Goal: Task Accomplishment & Management: Use online tool/utility

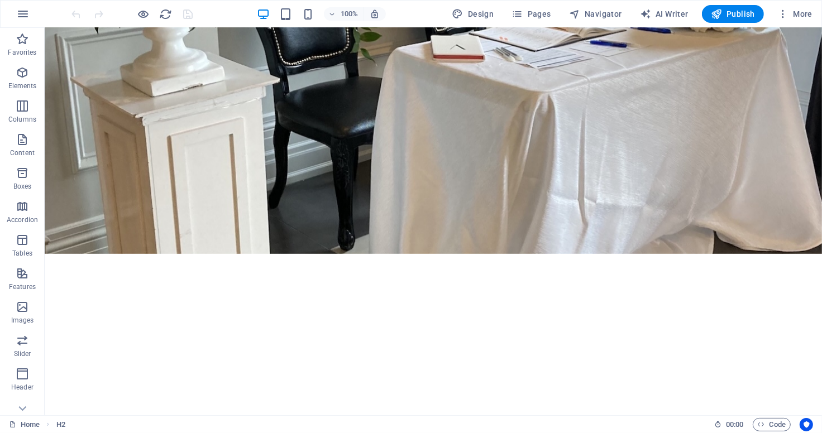
scroll to position [456, 0]
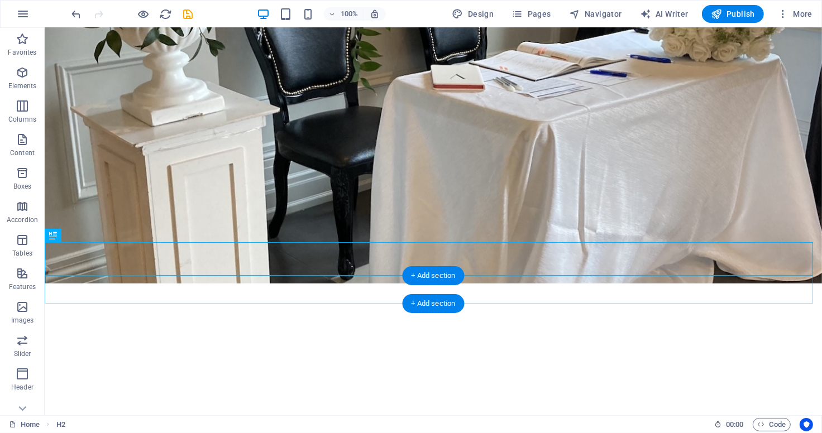
click at [438, 295] on div "+ Add section" at bounding box center [433, 303] width 62 height 19
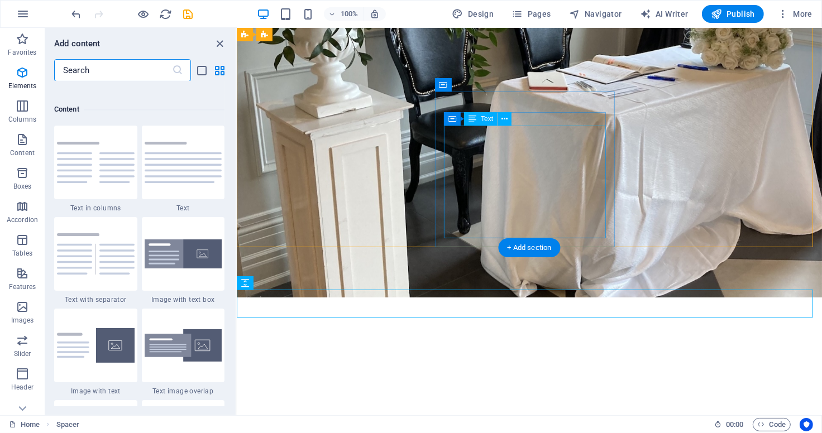
scroll to position [1952, 0]
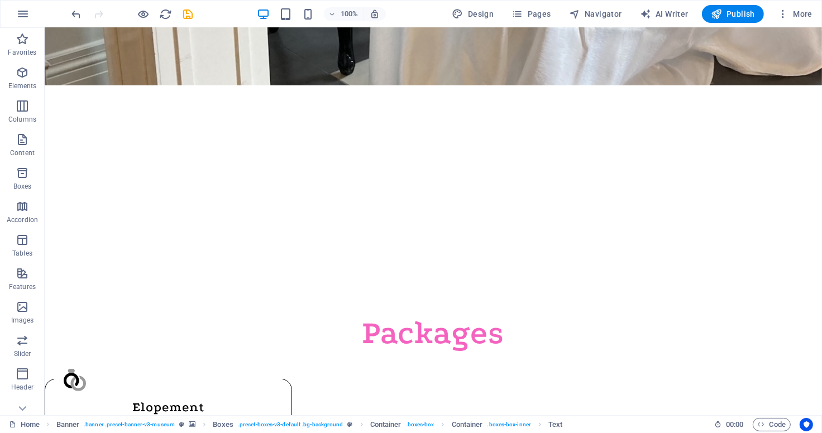
scroll to position [688, 0]
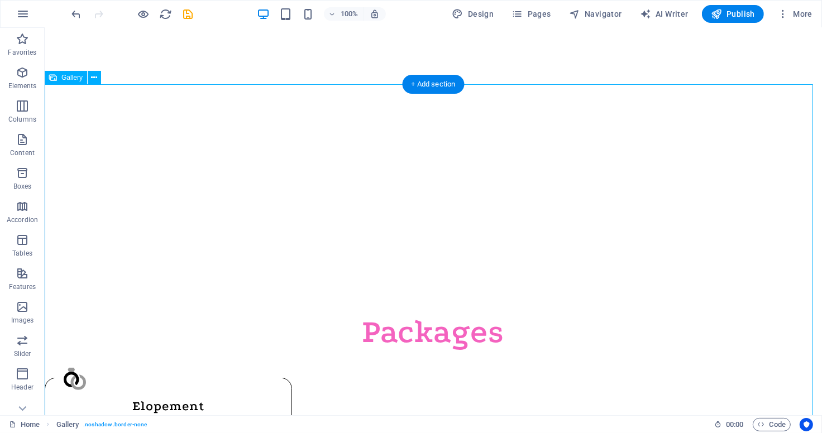
select select "4"
select select "%"
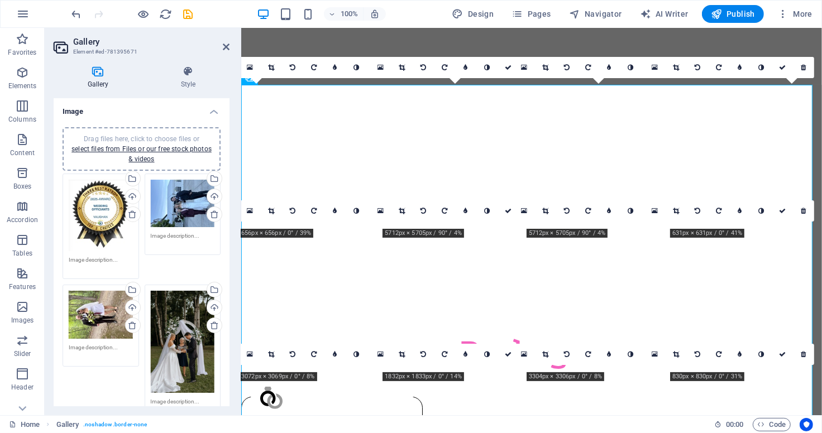
scroll to position [707, 0]
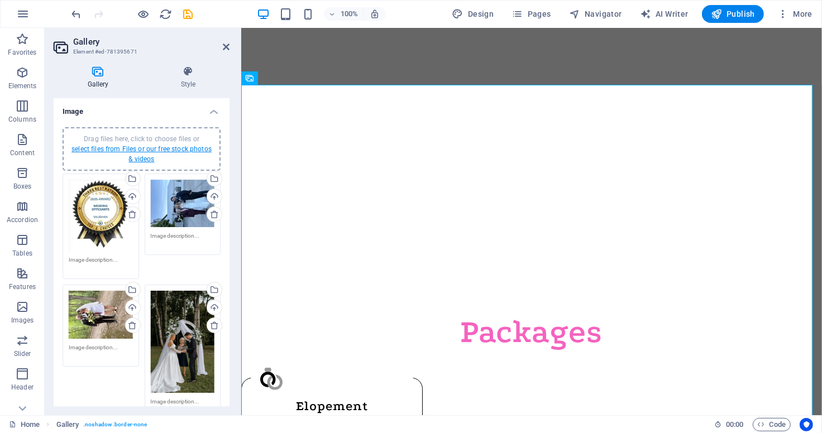
click at [152, 147] on link "select files from Files or our free stock photos & videos" at bounding box center [141, 154] width 140 height 18
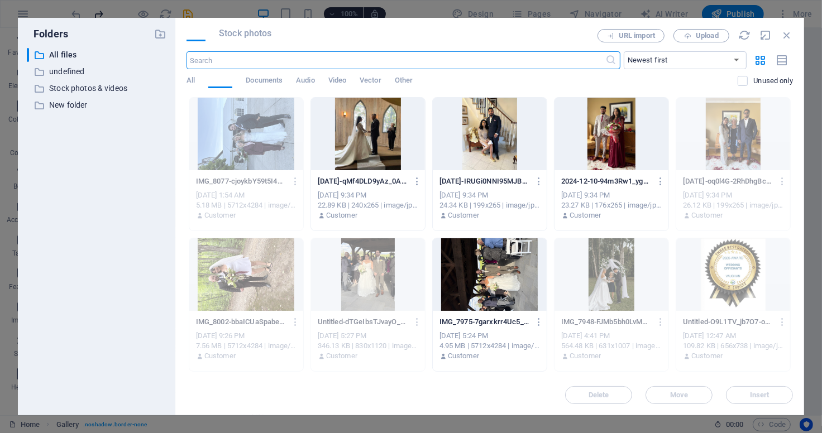
scroll to position [872, 0]
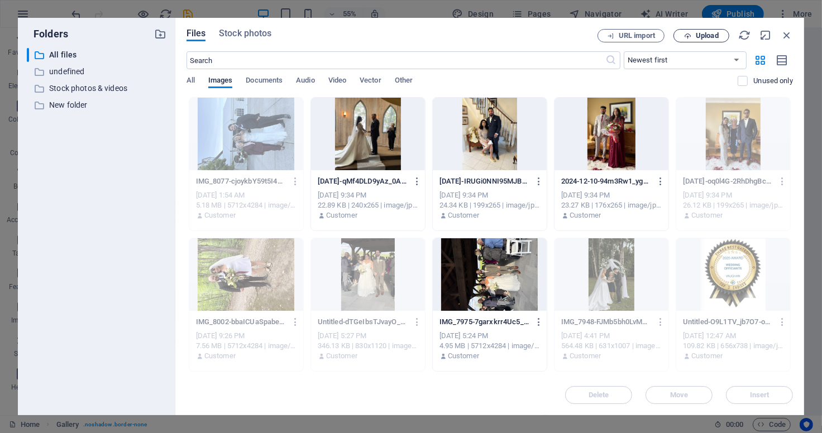
click at [703, 32] on span "Upload" at bounding box center [706, 35] width 23 height 7
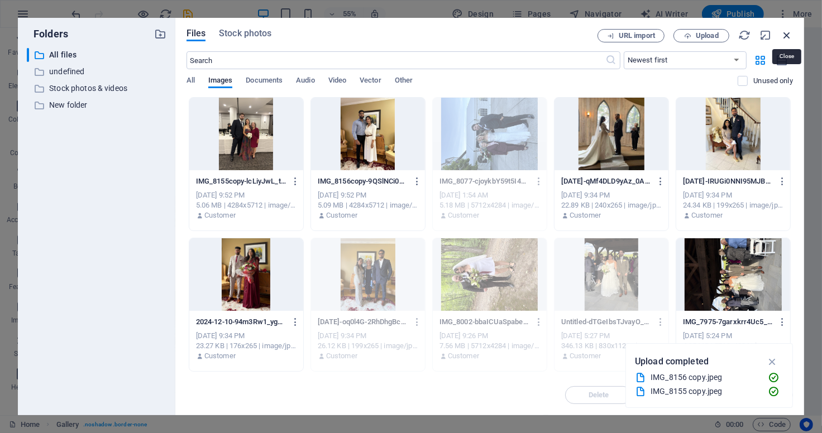
click at [788, 38] on icon "button" at bounding box center [786, 35] width 12 height 12
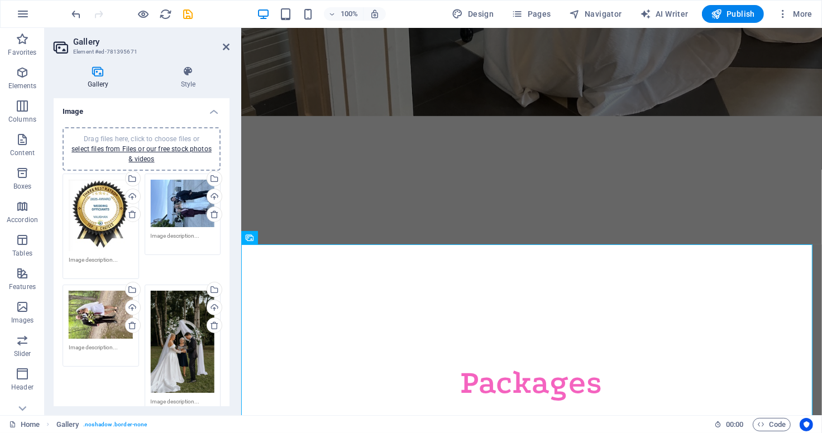
scroll to position [679, 0]
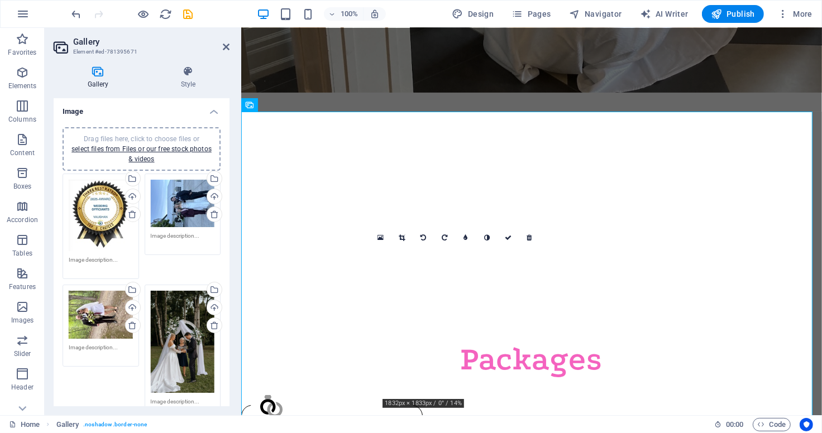
click at [383, 248] on div "0" at bounding box center [455, 237] width 170 height 21
click at [381, 248] on div "0" at bounding box center [455, 237] width 170 height 21
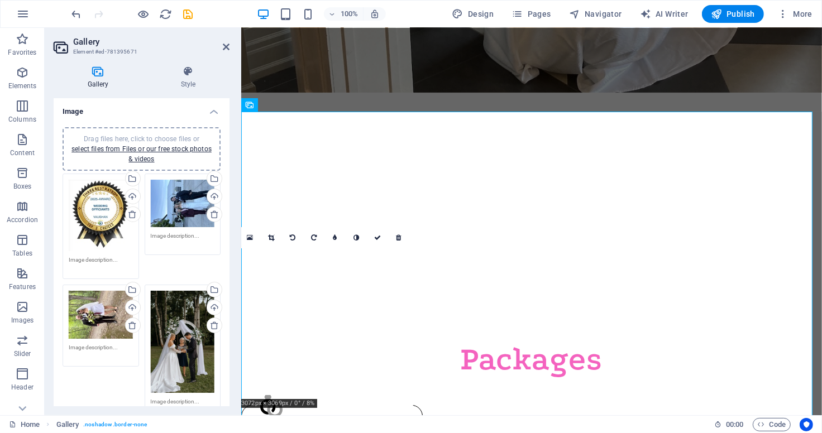
click at [382, 248] on div "0" at bounding box center [324, 237] width 170 height 21
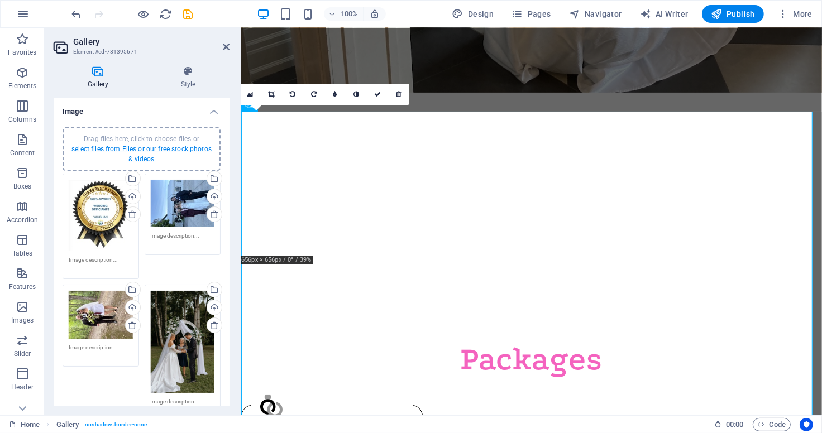
click at [145, 146] on link "select files from Files or our free stock photos & videos" at bounding box center [141, 154] width 140 height 18
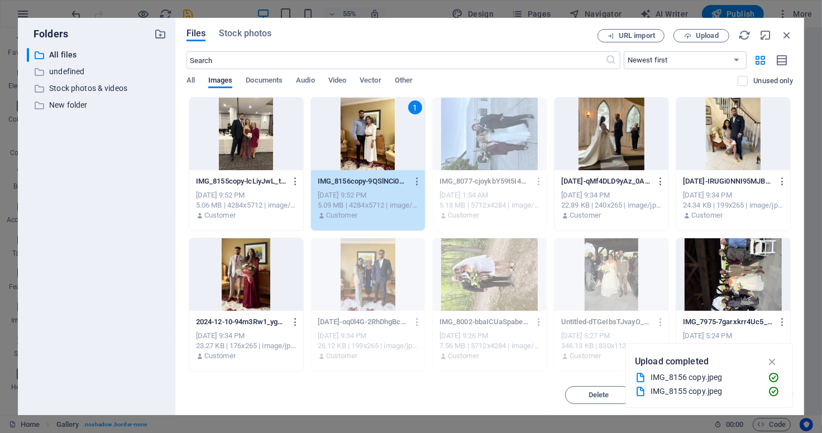
drag, startPoint x: 412, startPoint y: 138, endPoint x: 242, endPoint y: 125, distance: 170.8
click at [290, 127] on div at bounding box center [246, 134] width 114 height 73
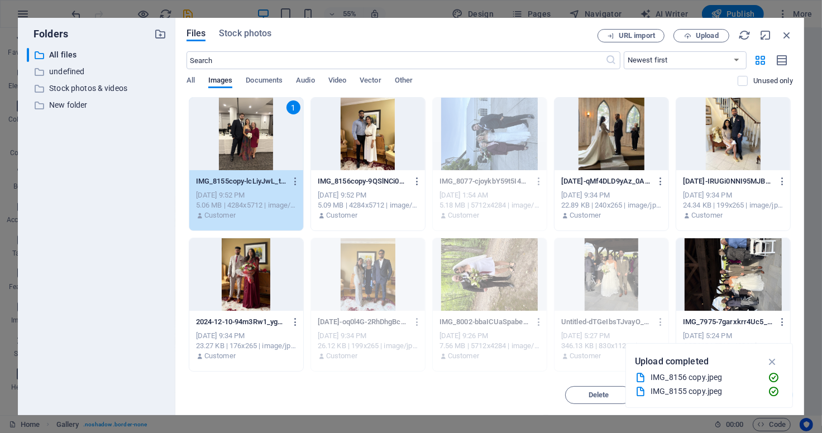
click at [380, 124] on div at bounding box center [368, 134] width 114 height 73
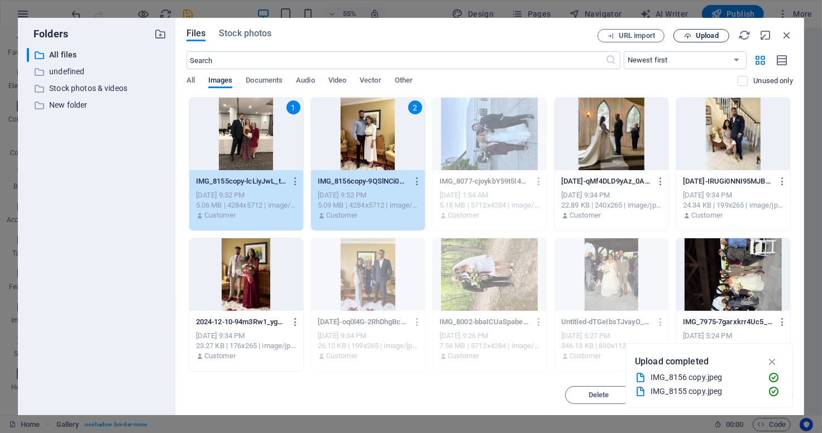
click at [694, 39] on span "Upload" at bounding box center [701, 35] width 46 height 7
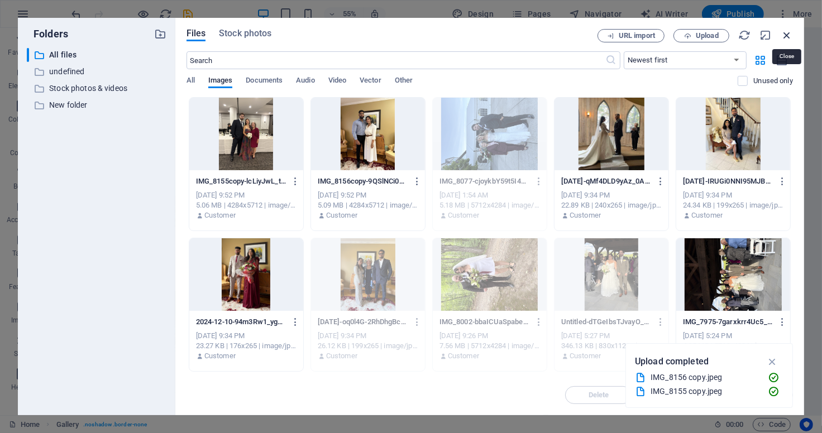
click at [788, 34] on icon "button" at bounding box center [786, 35] width 12 height 12
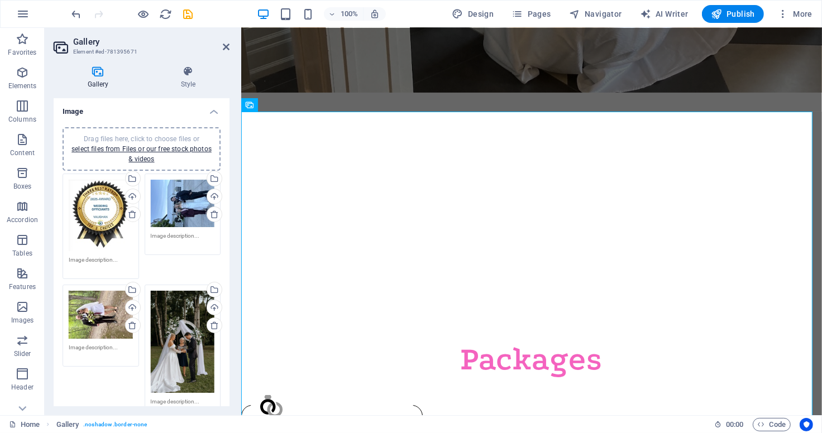
drag, startPoint x: 227, startPoint y: 136, endPoint x: 227, endPoint y: 160, distance: 24.6
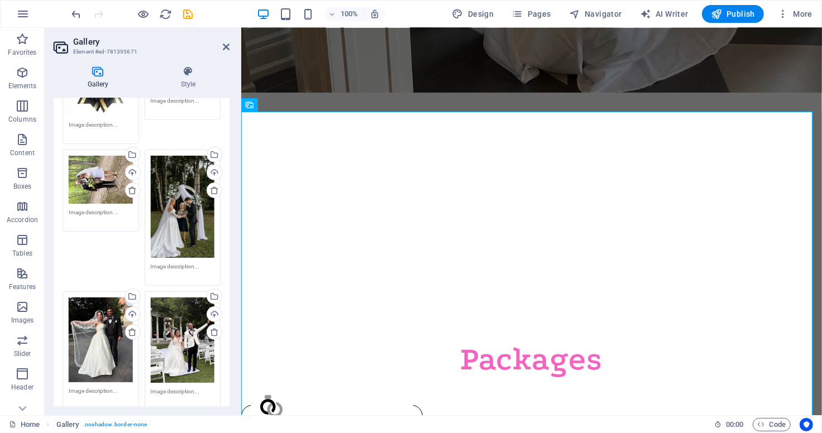
scroll to position [0, 0]
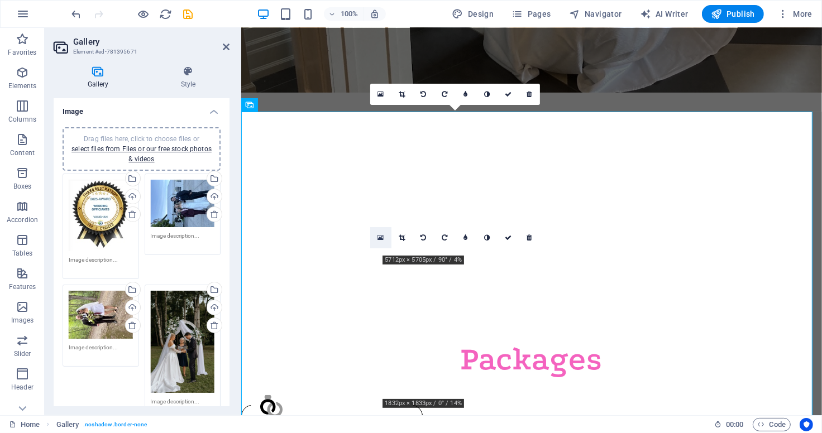
click at [384, 239] on link at bounding box center [380, 237] width 21 height 21
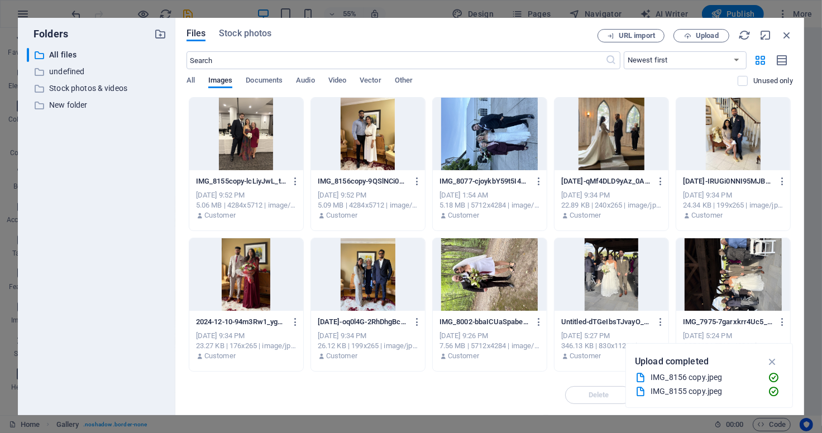
click at [377, 129] on div at bounding box center [368, 134] width 114 height 73
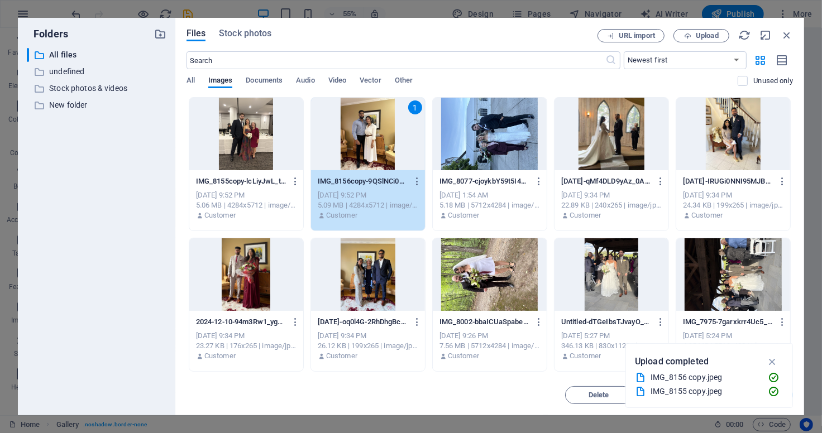
click at [236, 141] on div at bounding box center [246, 134] width 114 height 73
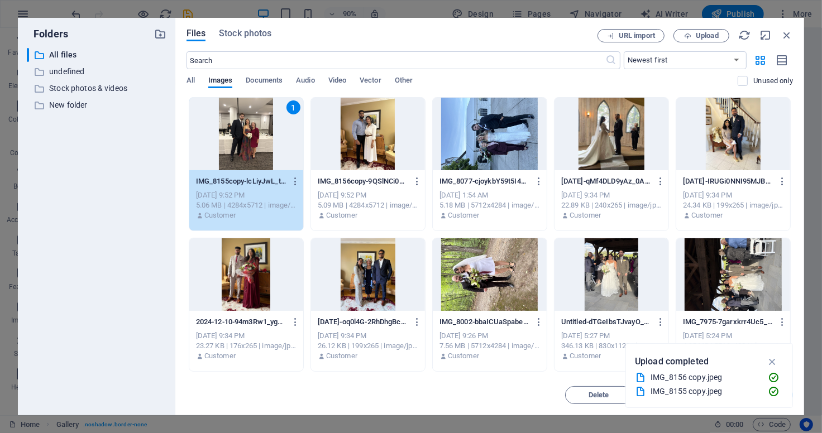
click at [252, 165] on div "1" at bounding box center [246, 134] width 114 height 73
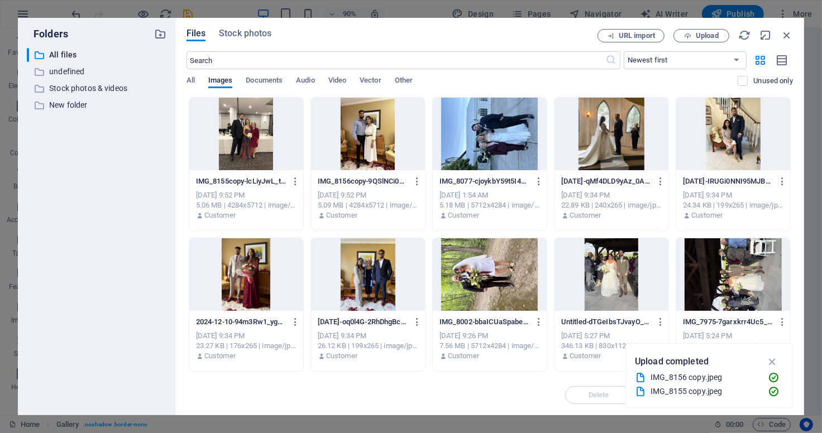
click at [252, 165] on div at bounding box center [246, 134] width 114 height 73
click at [358, 154] on div at bounding box center [368, 134] width 114 height 73
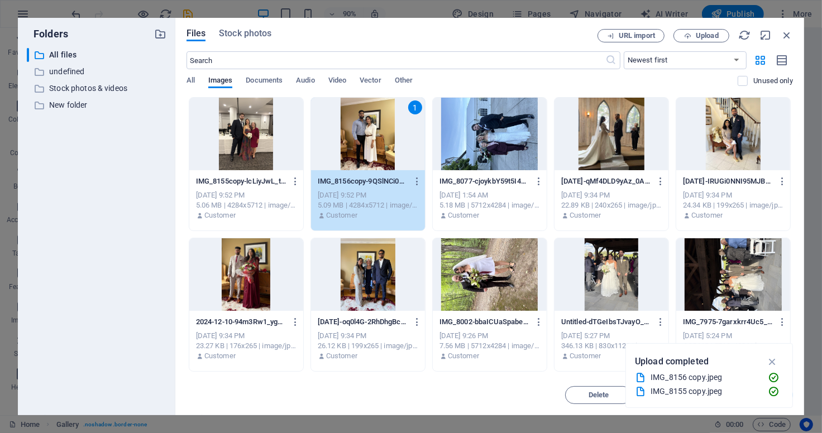
click at [358, 154] on div "1" at bounding box center [368, 134] width 114 height 73
click at [787, 37] on icon "button" at bounding box center [786, 35] width 12 height 12
select select "image"
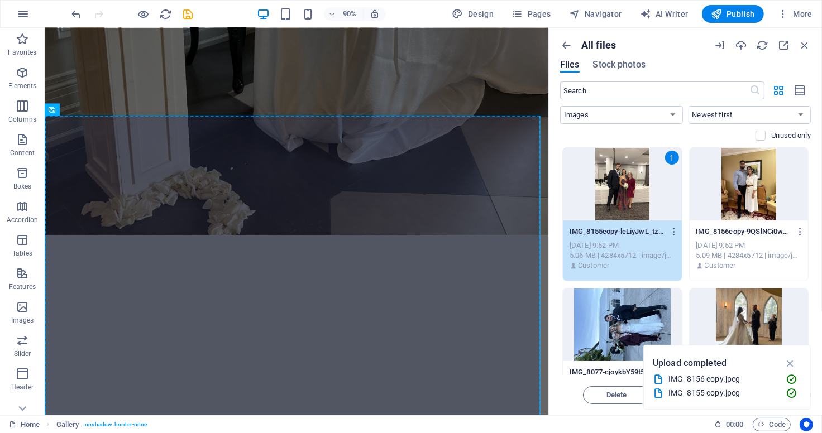
select select "4"
select select "%"
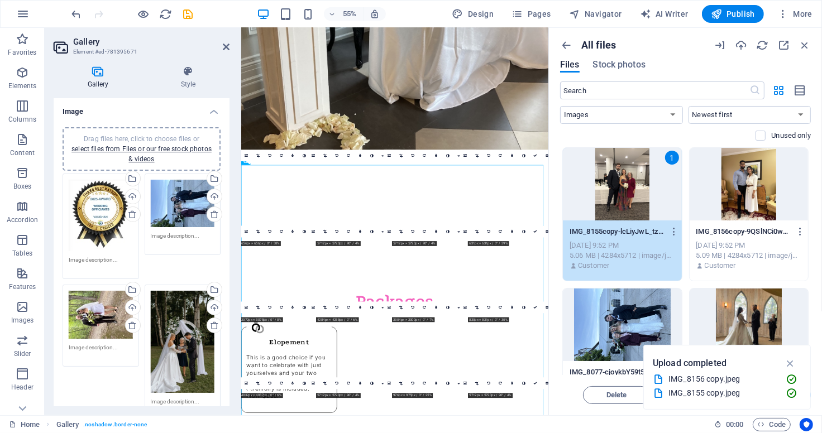
click at [756, 197] on div at bounding box center [748, 184] width 119 height 73
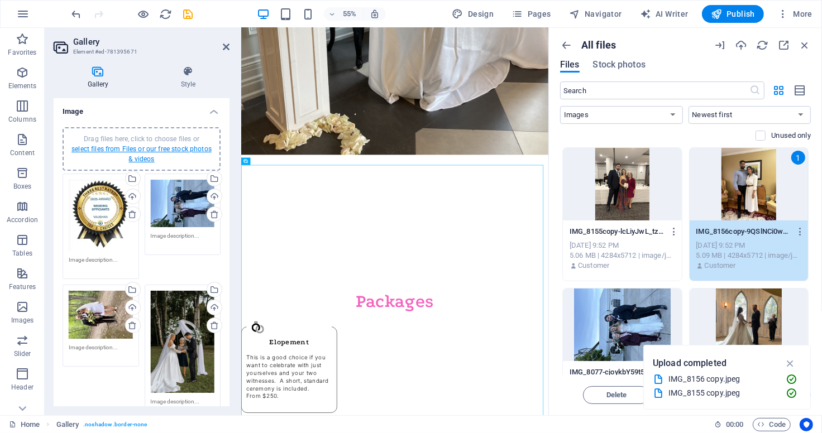
click at [146, 151] on link "select files from Files or our free stock photos & videos" at bounding box center [141, 154] width 140 height 18
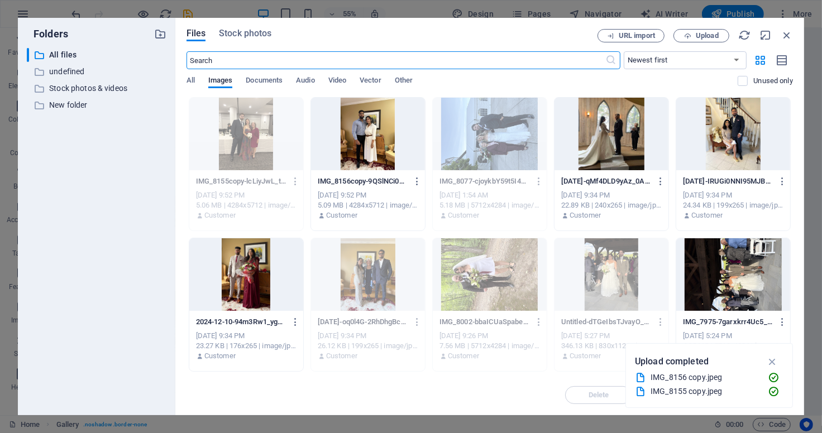
click at [353, 154] on div at bounding box center [368, 134] width 114 height 73
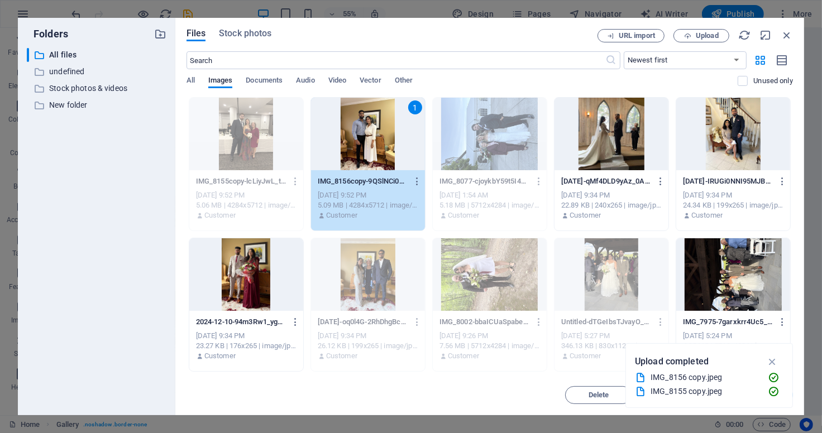
click at [353, 154] on div "1" at bounding box center [368, 134] width 114 height 73
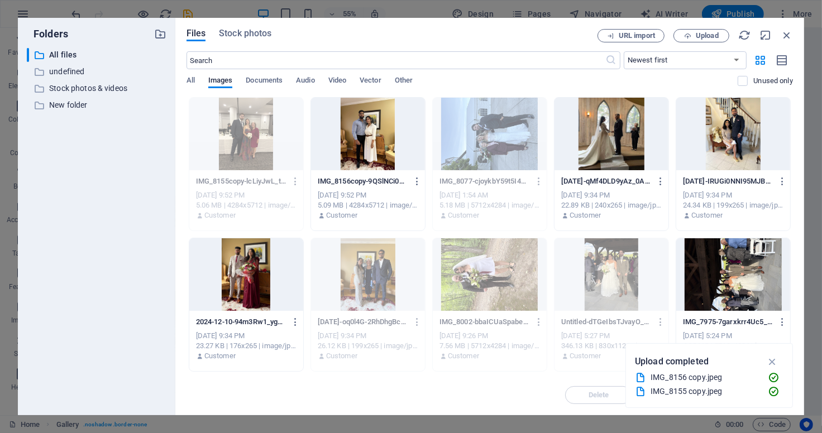
click at [353, 154] on div at bounding box center [368, 134] width 114 height 73
click at [788, 35] on icon "button" at bounding box center [786, 35] width 12 height 12
select select "image"
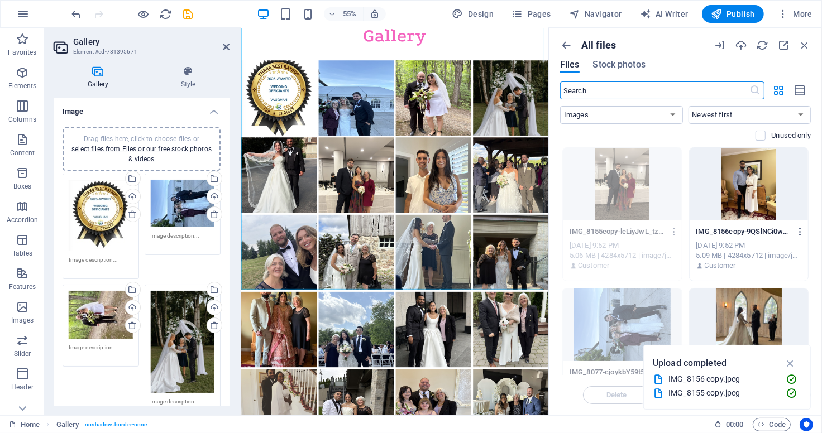
scroll to position [1796, 0]
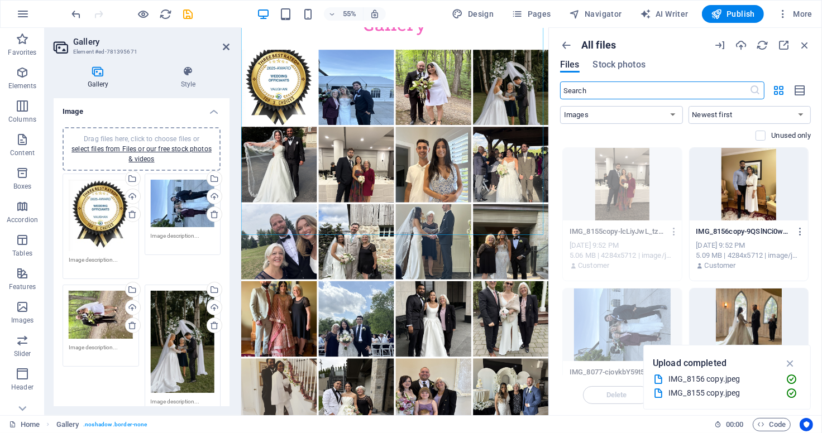
click at [743, 181] on div at bounding box center [748, 184] width 119 height 73
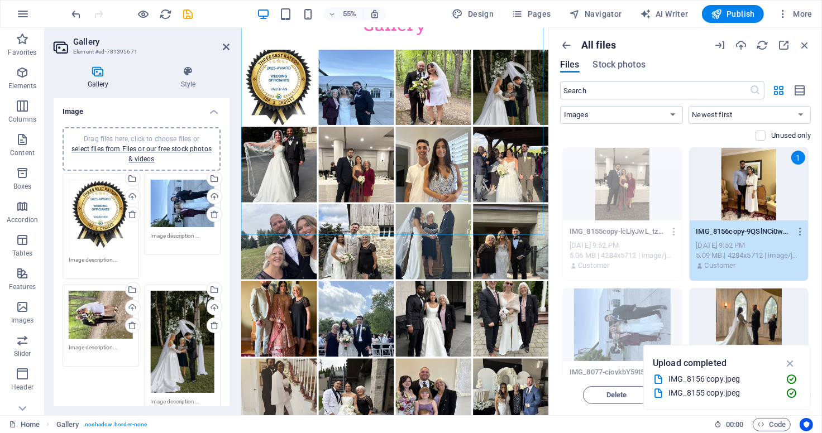
click at [743, 181] on div "1" at bounding box center [748, 184] width 119 height 73
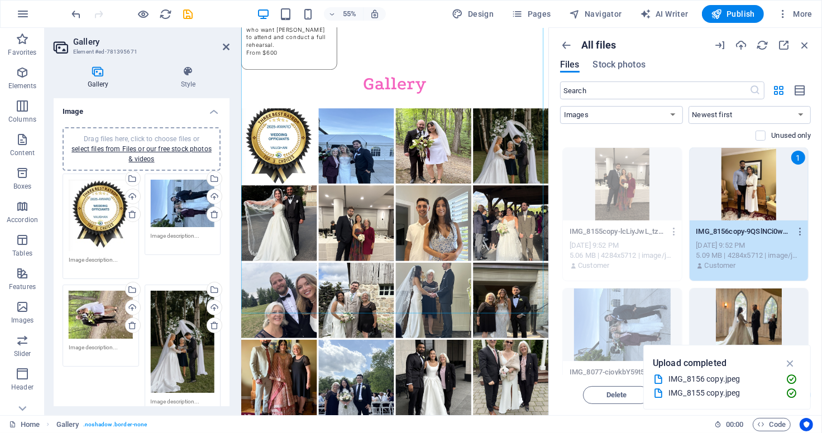
scroll to position [1693, 0]
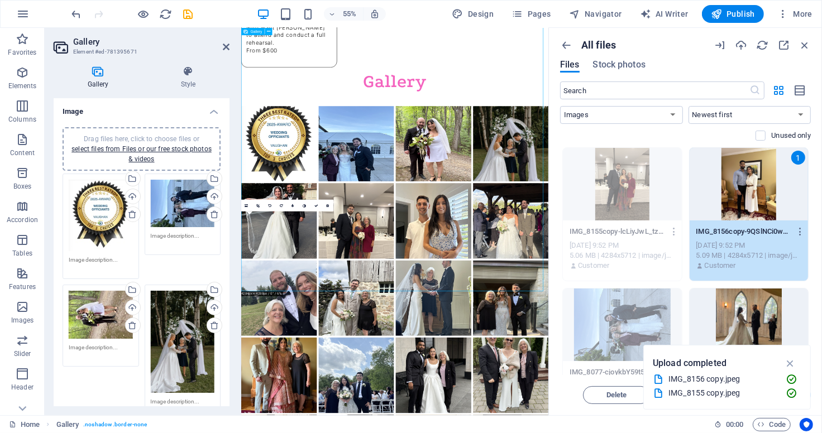
drag, startPoint x: 560, startPoint y: 414, endPoint x: 318, endPoint y: 415, distance: 242.3
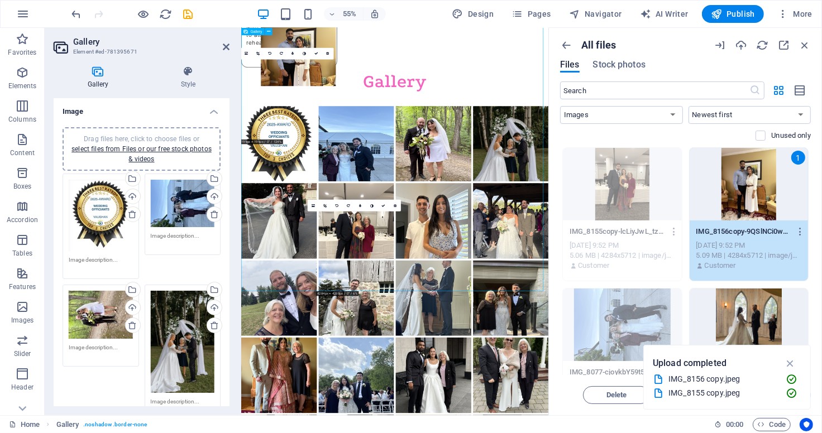
drag, startPoint x: 465, startPoint y: 441, endPoint x: 362, endPoint y: 69, distance: 385.7
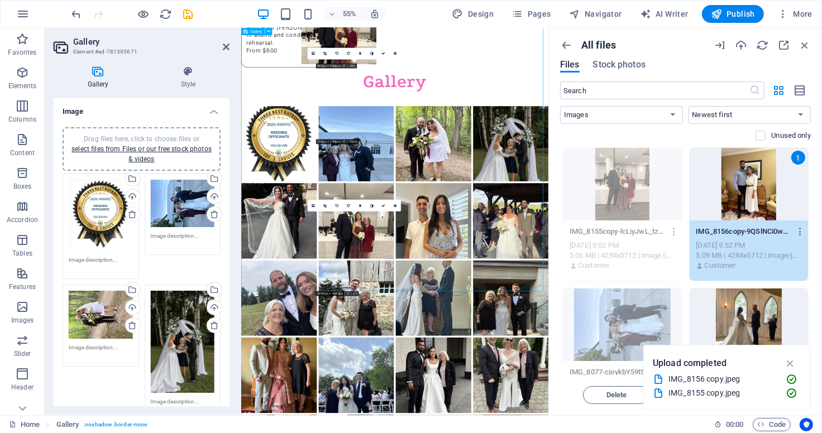
drag, startPoint x: 483, startPoint y: 455, endPoint x: 455, endPoint y: 43, distance: 413.5
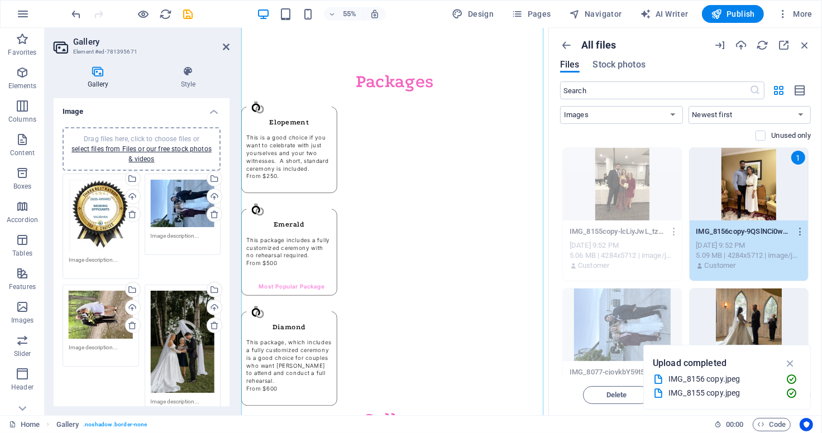
scroll to position [1063, 0]
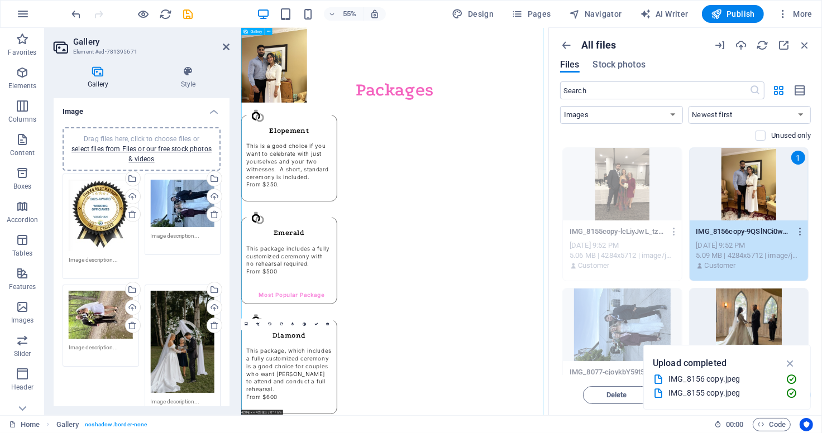
drag, startPoint x: 316, startPoint y: 634, endPoint x: 300, endPoint y: 76, distance: 558.4
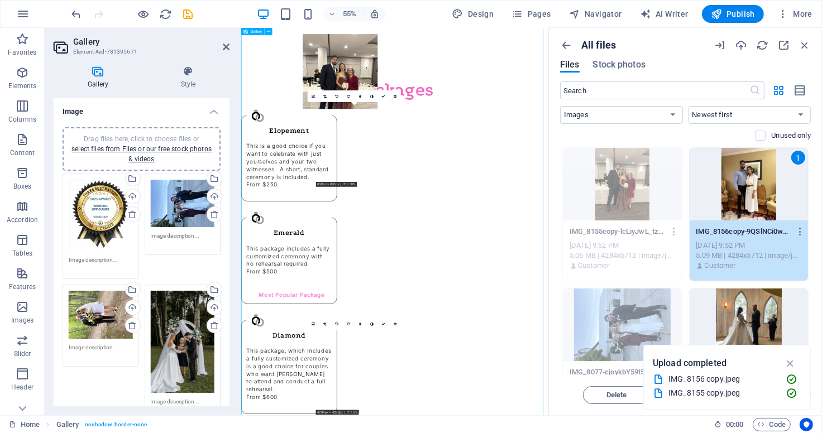
drag, startPoint x: 473, startPoint y: 679, endPoint x: 448, endPoint y: 129, distance: 550.4
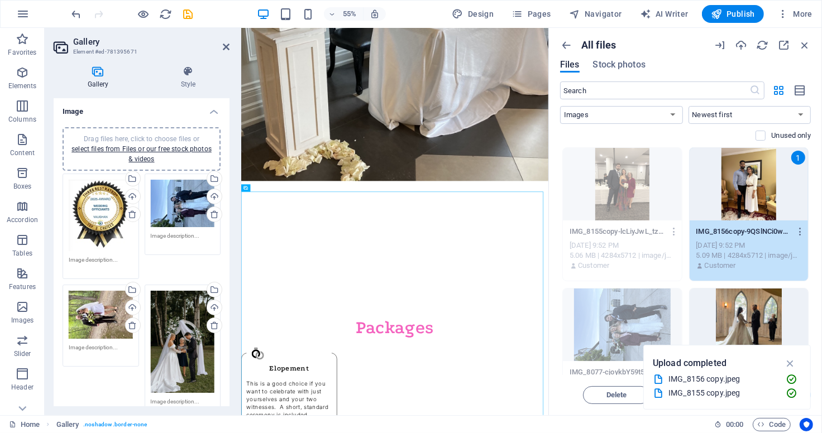
scroll to position [621, 0]
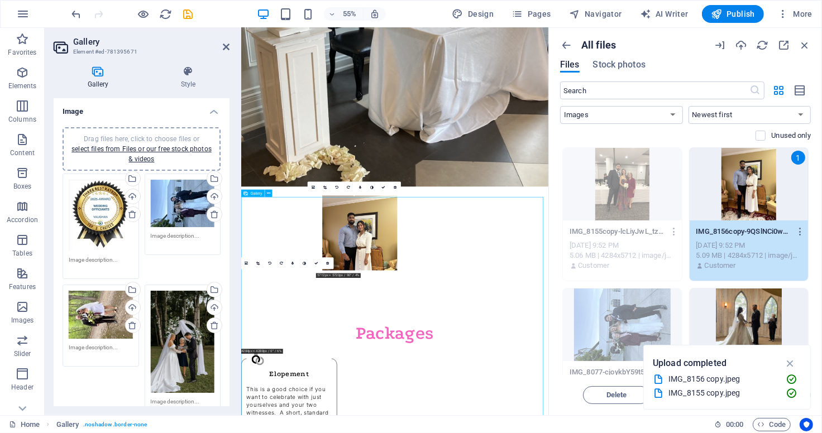
drag, startPoint x: 302, startPoint y: 541, endPoint x: 450, endPoint y: 393, distance: 209.2
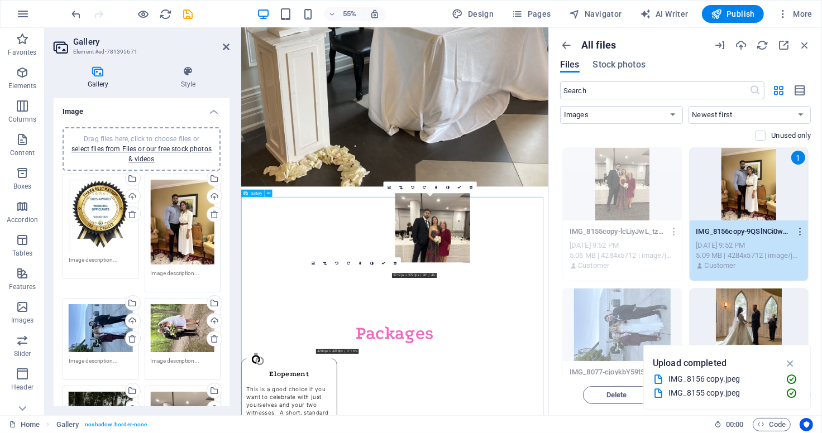
drag, startPoint x: 454, startPoint y: 562, endPoint x: 596, endPoint y: 405, distance: 211.8
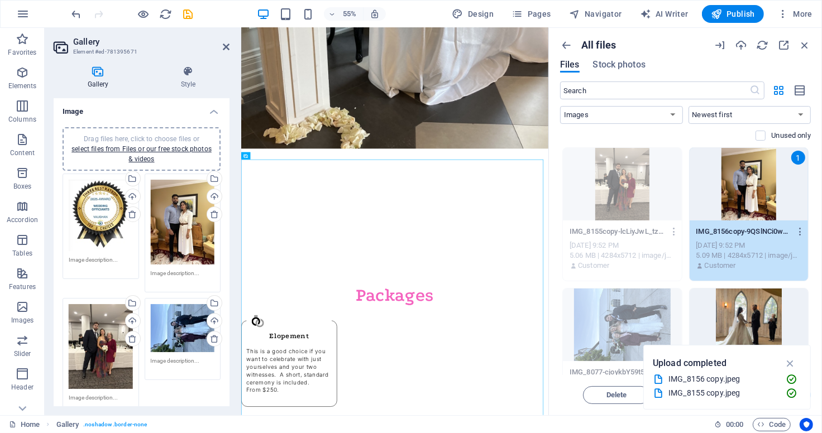
scroll to position [696, 0]
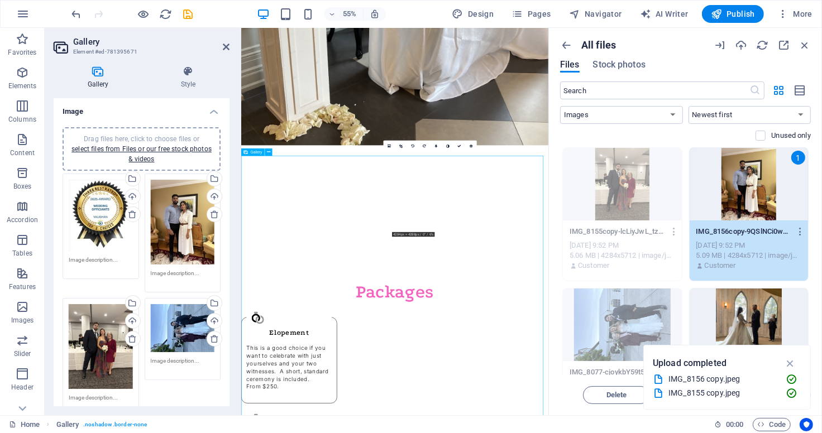
click at [470, 146] on icon at bounding box center [470, 147] width 3 height 4
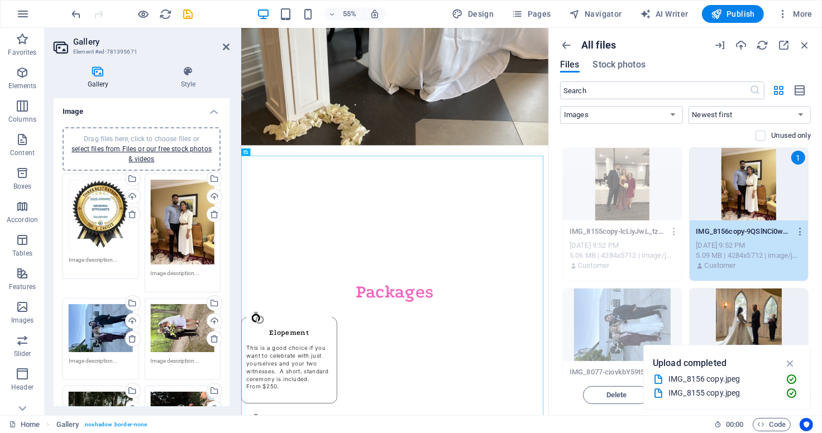
drag, startPoint x: 548, startPoint y: 156, endPoint x: 549, endPoint y: 162, distance: 6.8
click at [549, 162] on aside "All files Files Stock photos ​ All Images Documents Audio Video Vector Other Ne…" at bounding box center [685, 221] width 274 height 387
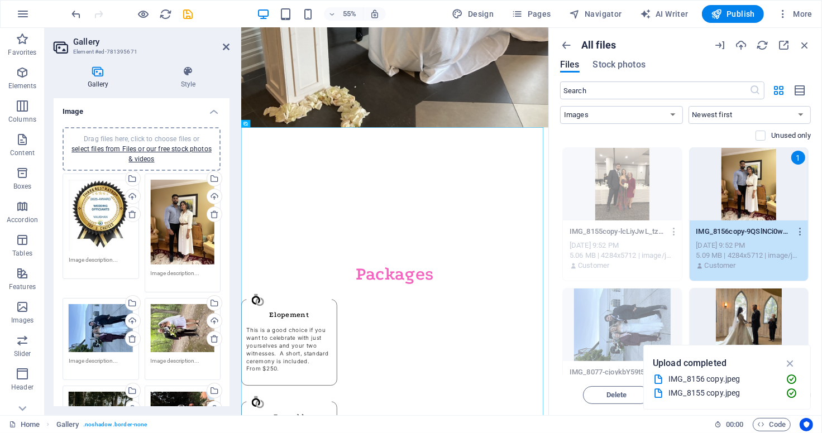
scroll to position [751, 0]
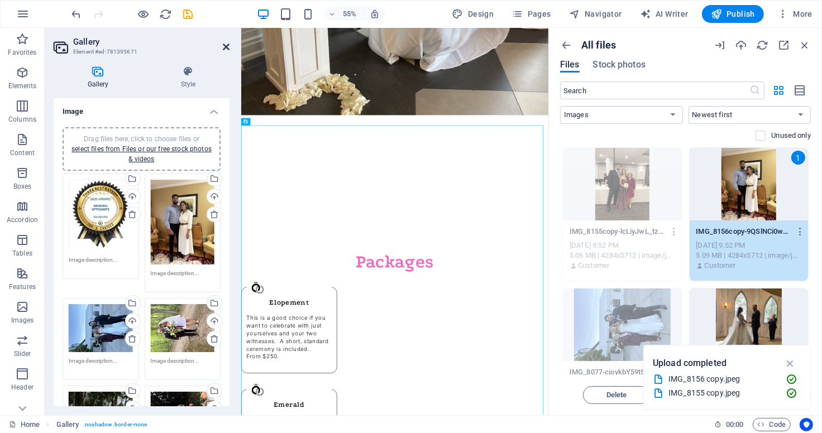
click at [224, 48] on icon at bounding box center [226, 46] width 7 height 9
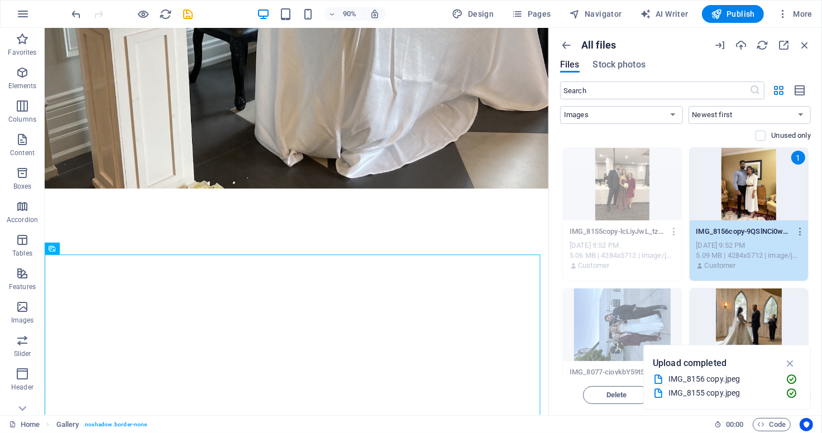
scroll to position [598, 0]
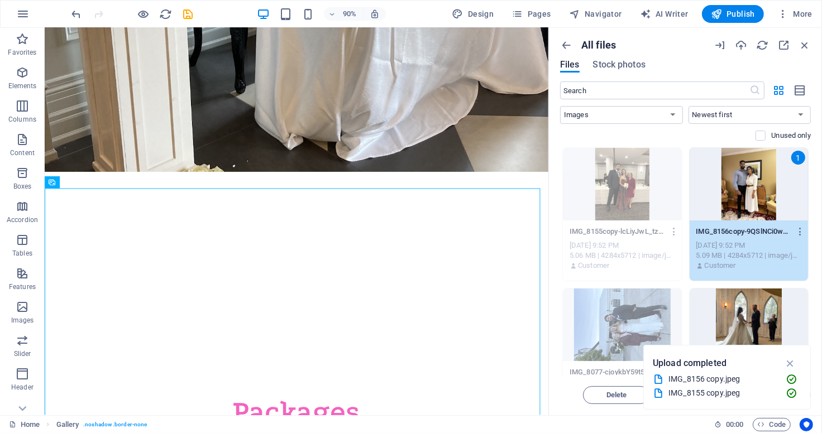
drag, startPoint x: 600, startPoint y: 151, endPoint x: 852, endPoint y: 115, distance: 254.9
click at [807, 47] on icon "button" at bounding box center [804, 45] width 12 height 12
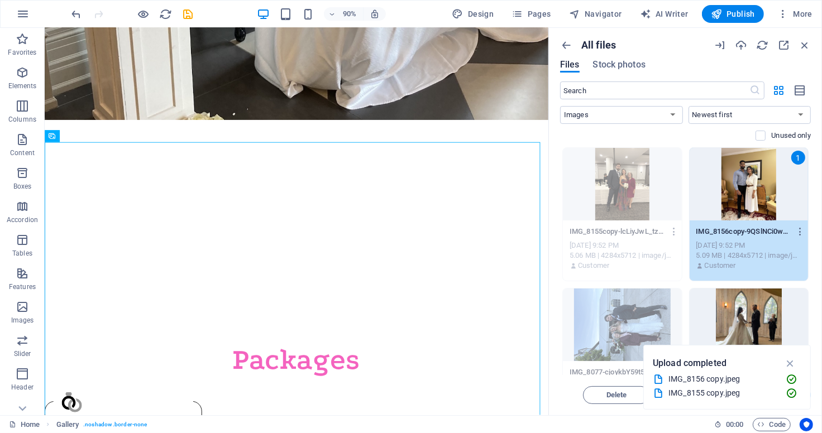
scroll to position [666, 0]
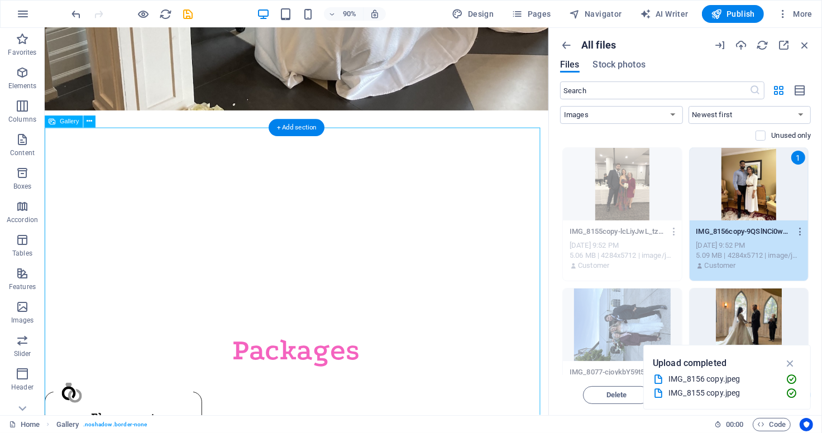
drag, startPoint x: 395, startPoint y: 373, endPoint x: 385, endPoint y: 223, distance: 149.9
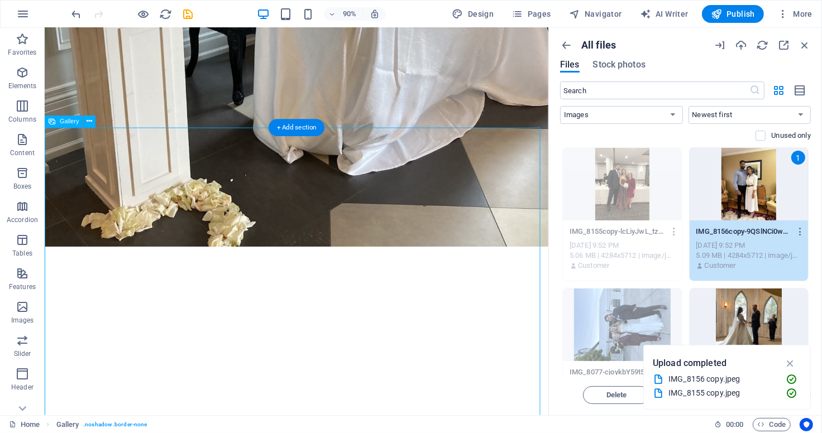
select select "4"
select select "%"
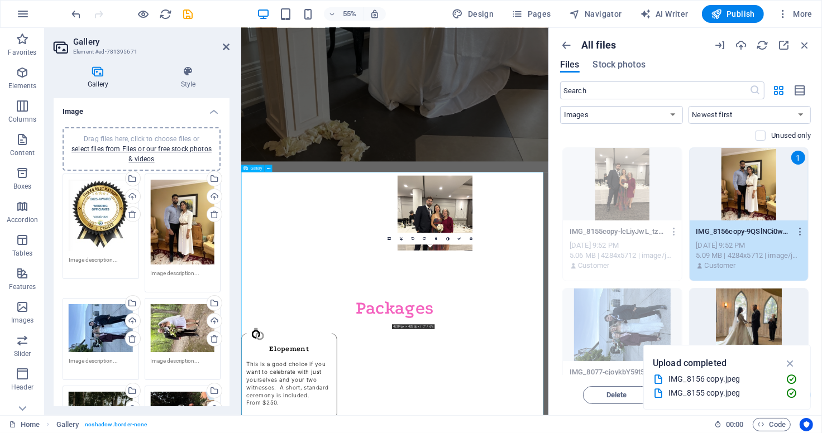
drag, startPoint x: 579, startPoint y: 509, endPoint x: 587, endPoint y: 376, distance: 133.6
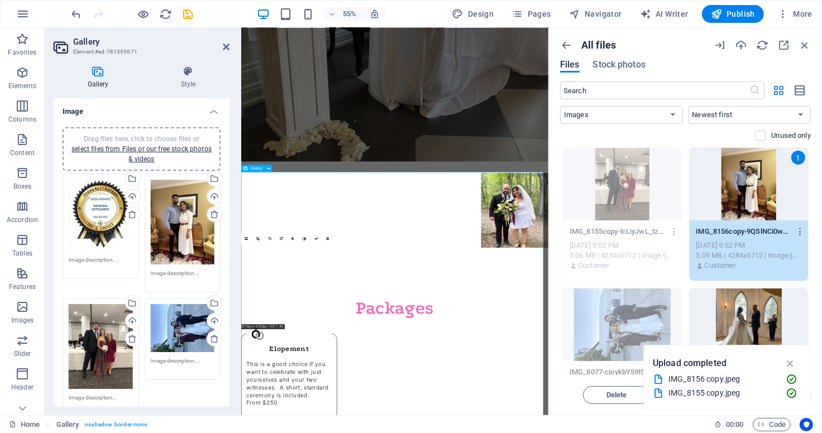
drag, startPoint x: 301, startPoint y: 498, endPoint x: 716, endPoint y: 362, distance: 437.0
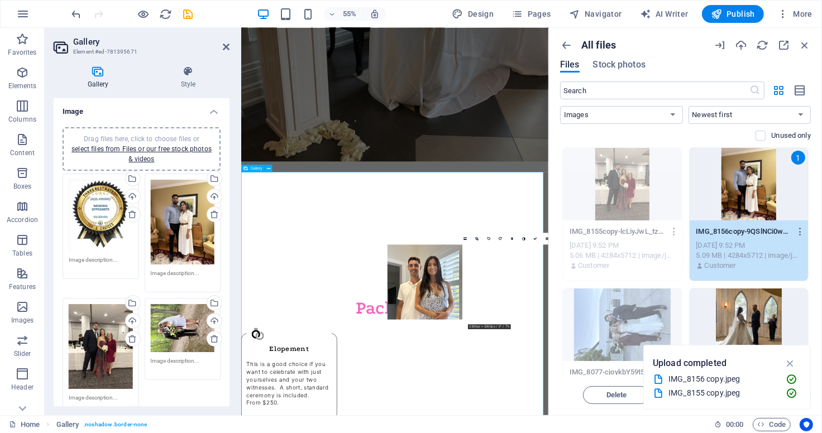
drag, startPoint x: 746, startPoint y: 487, endPoint x: 598, endPoint y: 479, distance: 148.7
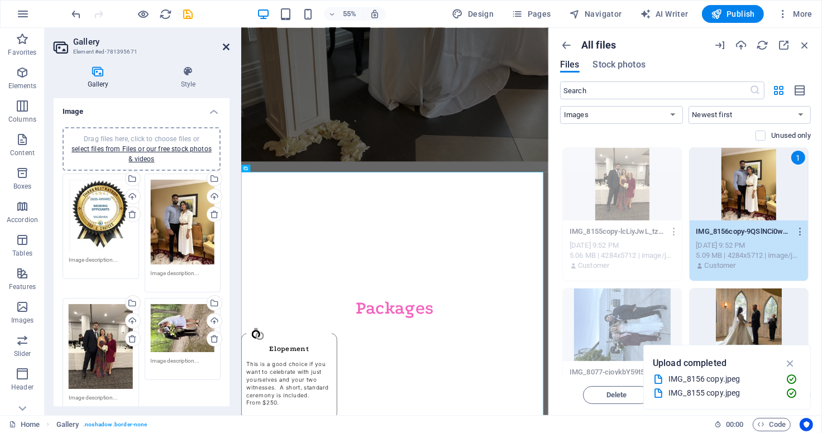
click at [224, 49] on icon at bounding box center [226, 46] width 7 height 9
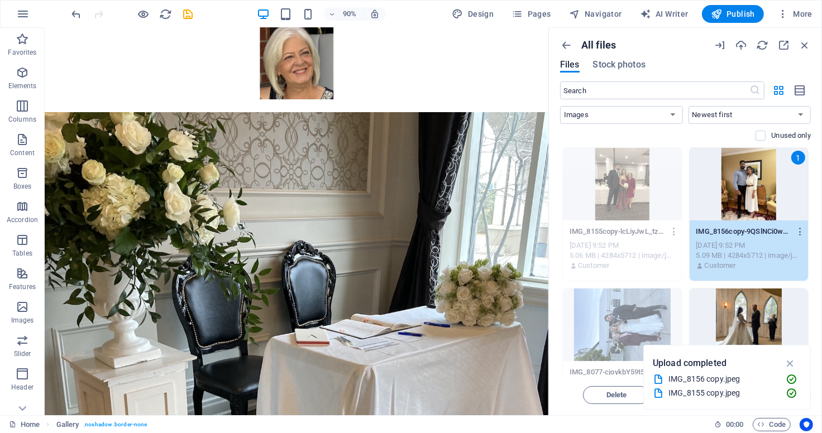
scroll to position [161, 0]
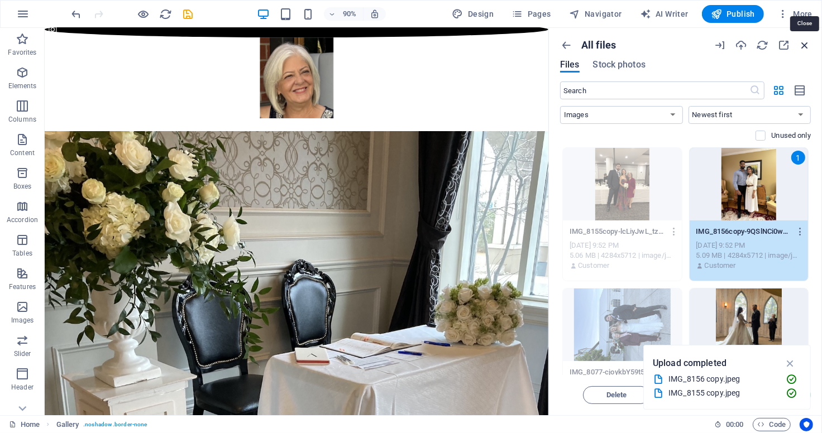
click at [806, 43] on icon "button" at bounding box center [804, 45] width 12 height 12
click at [805, 45] on icon "button" at bounding box center [804, 45] width 12 height 12
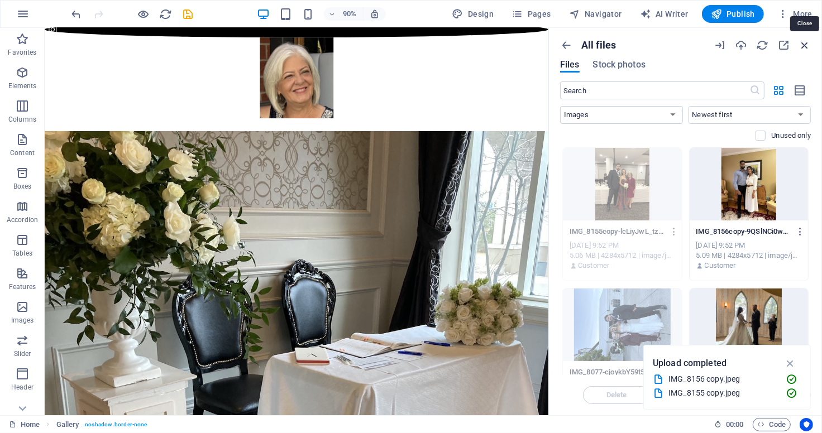
click at [805, 45] on icon "button" at bounding box center [804, 45] width 12 height 12
click at [89, 44] on figure at bounding box center [323, 84] width 559 height 90
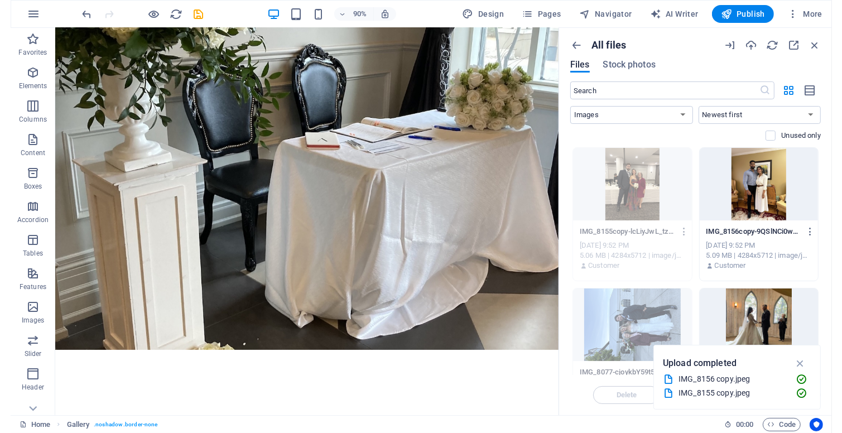
scroll to position [430, 0]
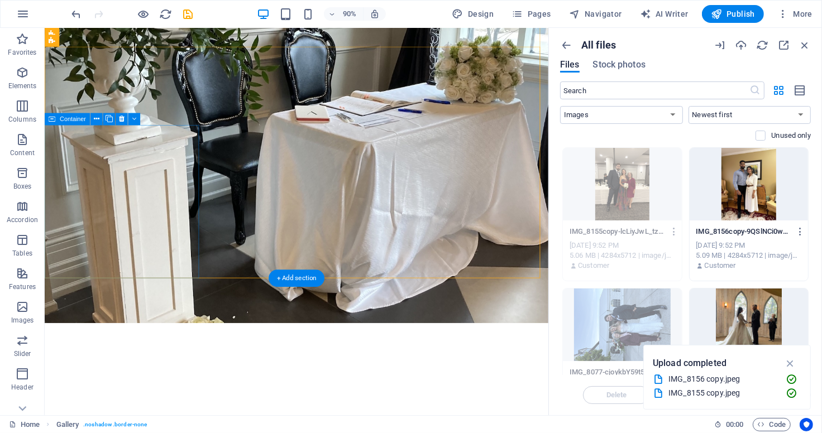
click at [794, 364] on icon "button" at bounding box center [790, 363] width 13 height 12
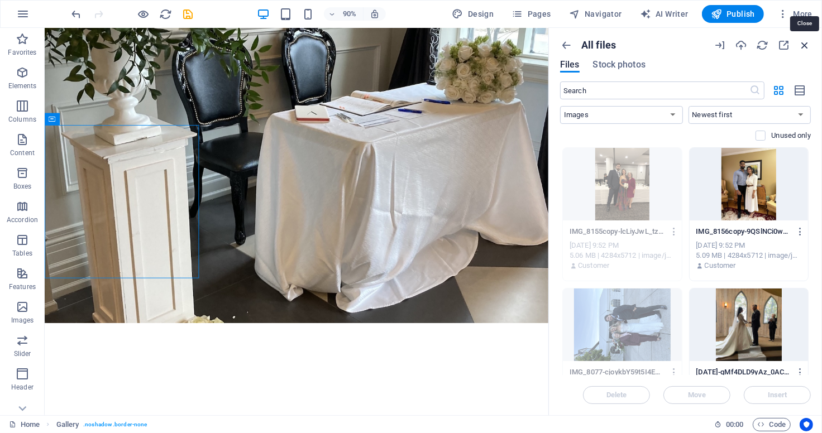
click at [807, 45] on icon "button" at bounding box center [804, 45] width 12 height 12
click at [722, 47] on icon "button" at bounding box center [719, 45] width 12 height 12
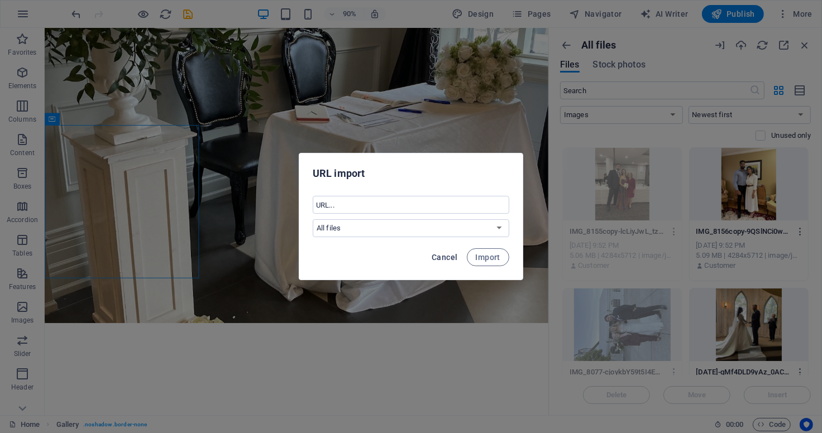
click at [445, 260] on span "Cancel" at bounding box center [444, 257] width 26 height 9
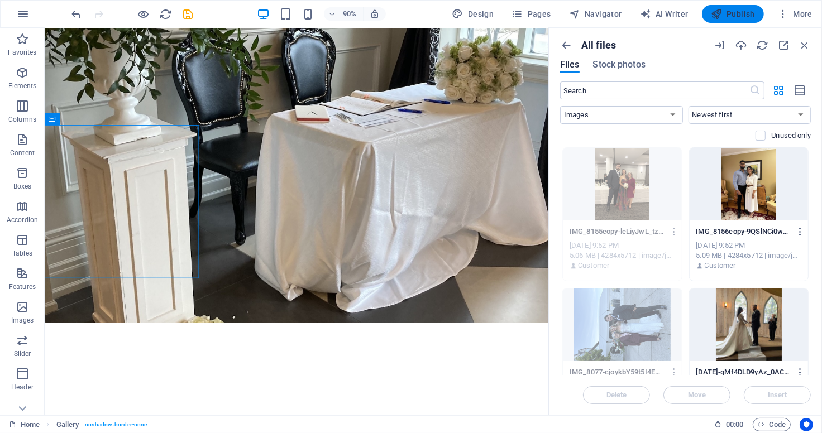
click at [747, 9] on span "Publish" at bounding box center [733, 13] width 44 height 11
click at [740, 17] on span "Publish" at bounding box center [733, 13] width 44 height 11
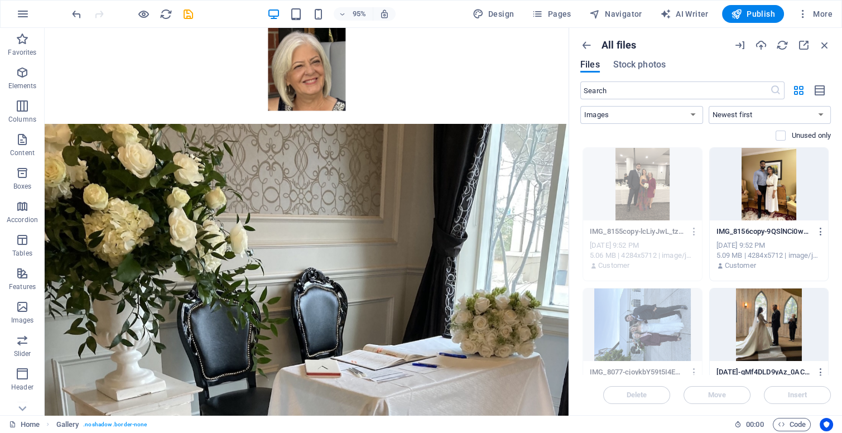
scroll to position [71, 0]
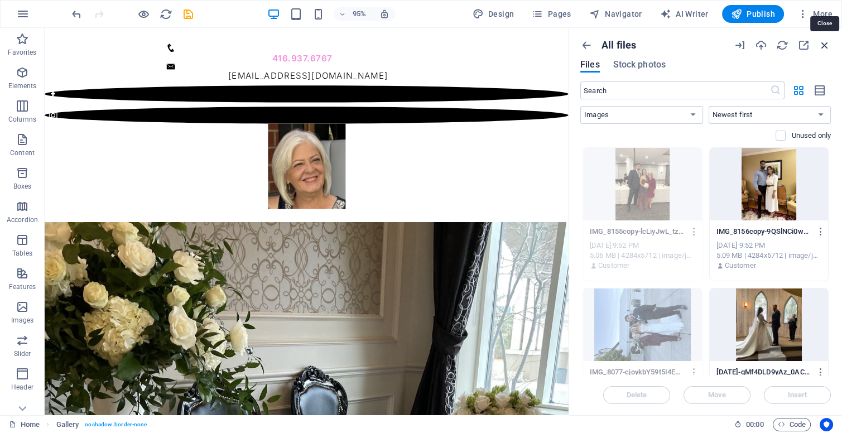
click at [821, 42] on icon "button" at bounding box center [825, 45] width 12 height 12
click at [766, 13] on span "Publish" at bounding box center [753, 13] width 44 height 11
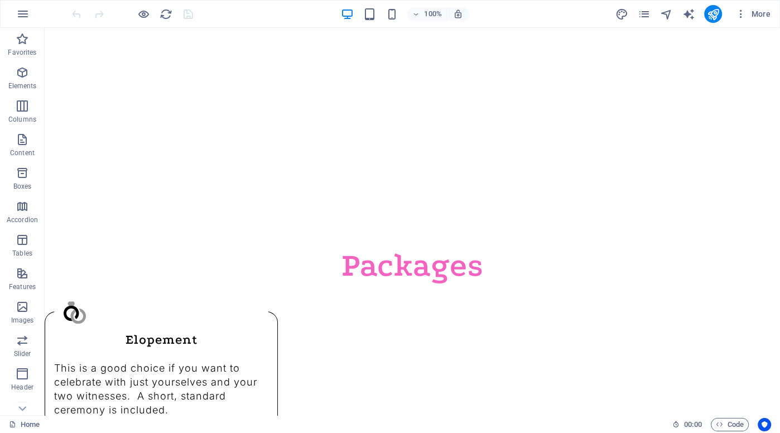
scroll to position [725, 0]
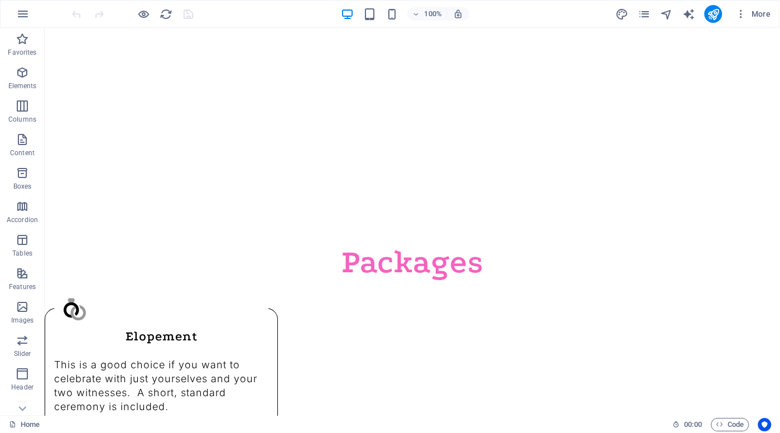
select select "4"
select select "%"
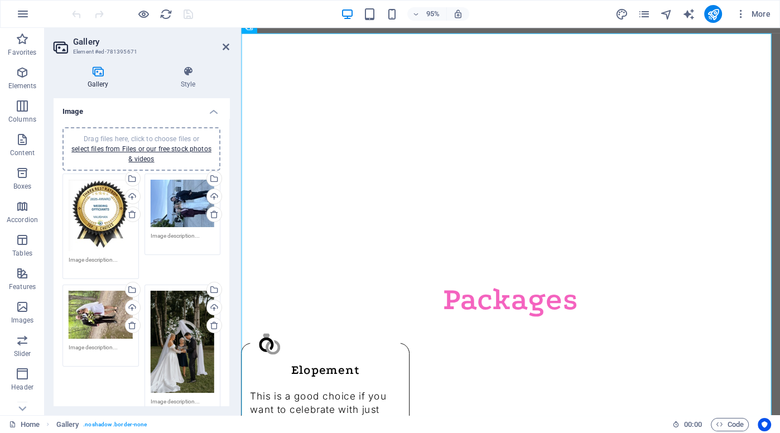
scroll to position [757, 0]
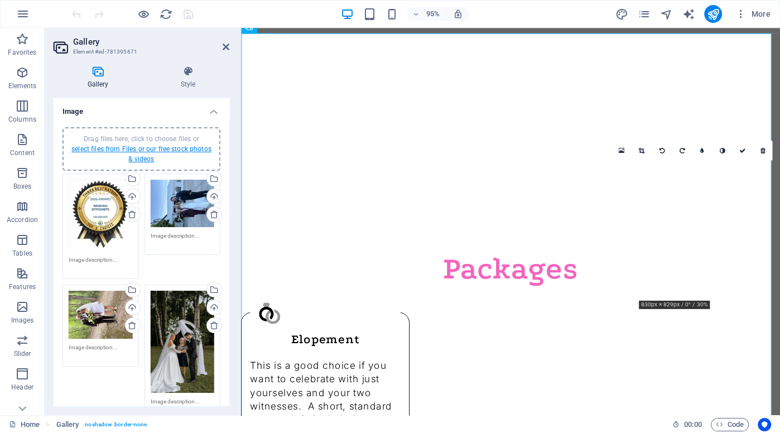
click at [141, 150] on link "select files from Files or our free stock photos & videos" at bounding box center [141, 154] width 140 height 18
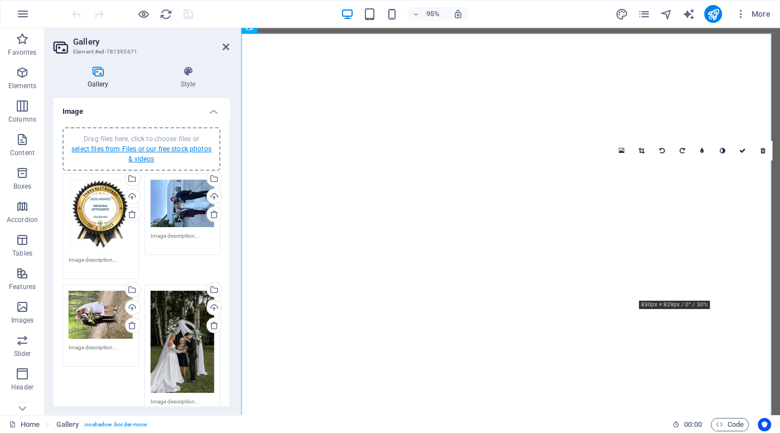
scroll to position [1065, 0]
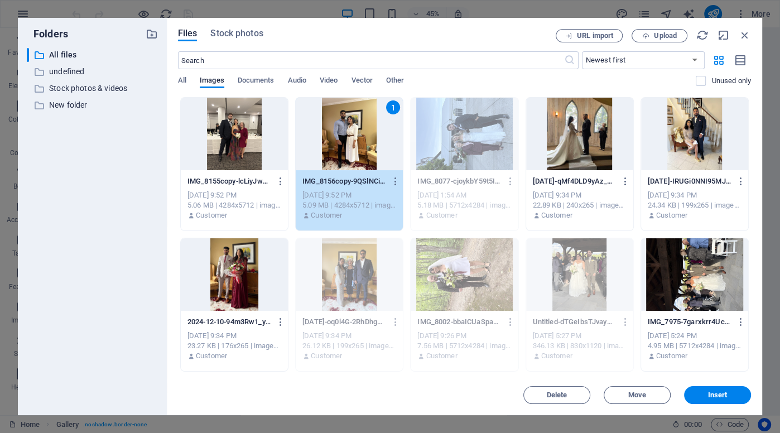
drag, startPoint x: 390, startPoint y: 140, endPoint x: 348, endPoint y: 143, distance: 42.6
click at [242, 129] on div at bounding box center [234, 134] width 107 height 73
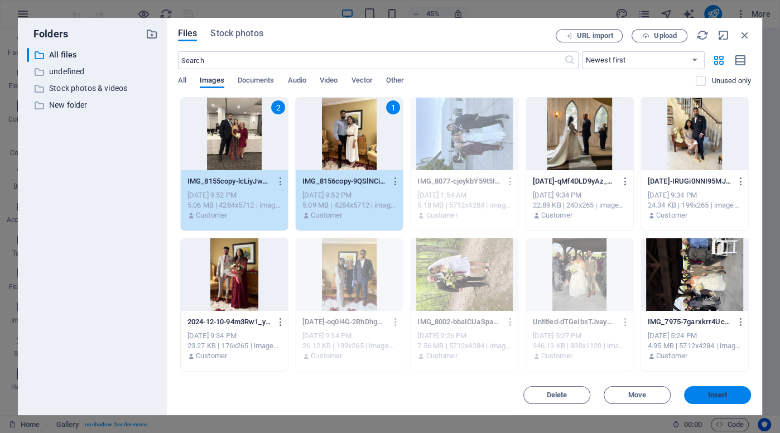
click at [720, 396] on span "Insert" at bounding box center [718, 395] width 20 height 7
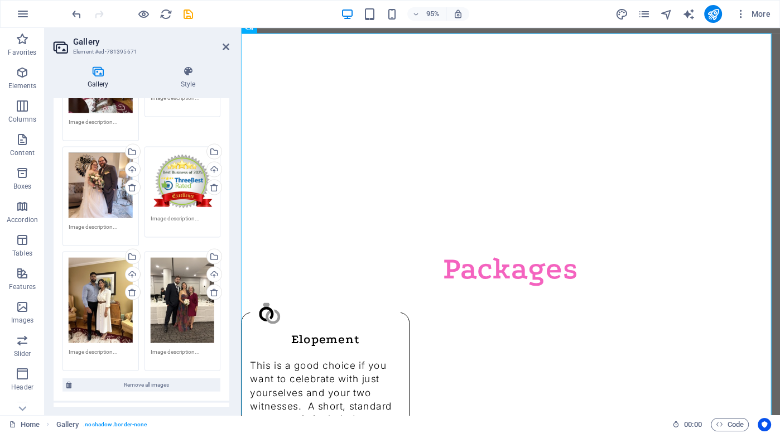
scroll to position [1901, 0]
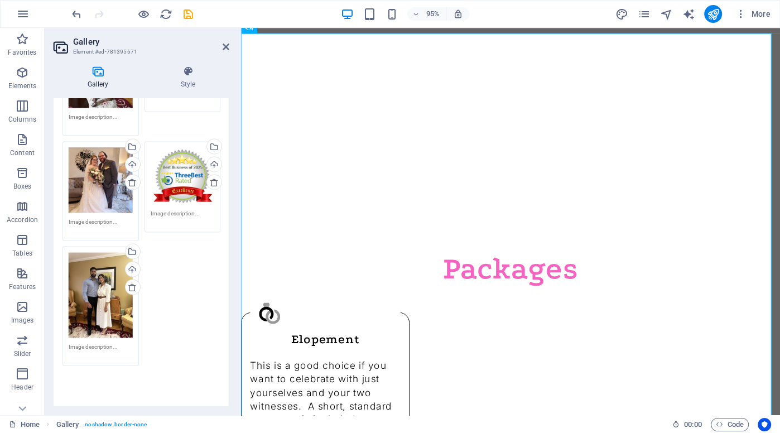
drag, startPoint x: 219, startPoint y: 312, endPoint x: 176, endPoint y: 294, distance: 46.5
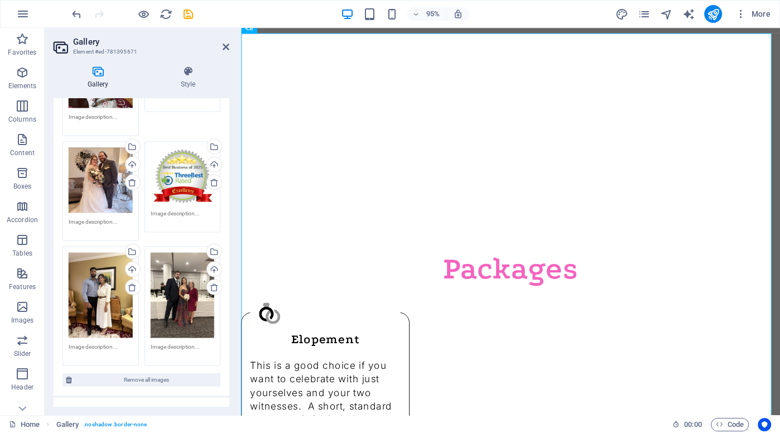
click at [178, 292] on div "Drag files here, click to choose files or select files from Files or our free s…" at bounding box center [183, 295] width 64 height 85
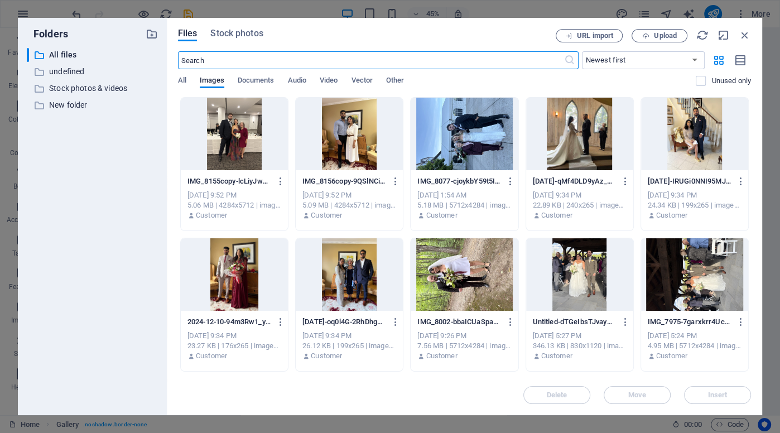
scroll to position [1065, 0]
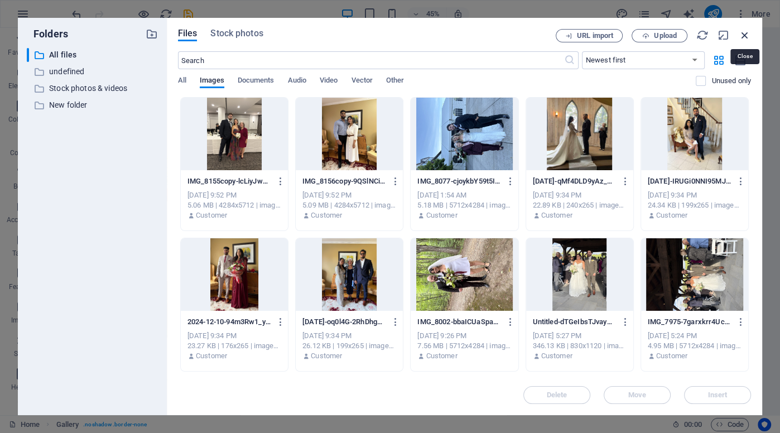
click at [743, 37] on icon "button" at bounding box center [745, 35] width 12 height 12
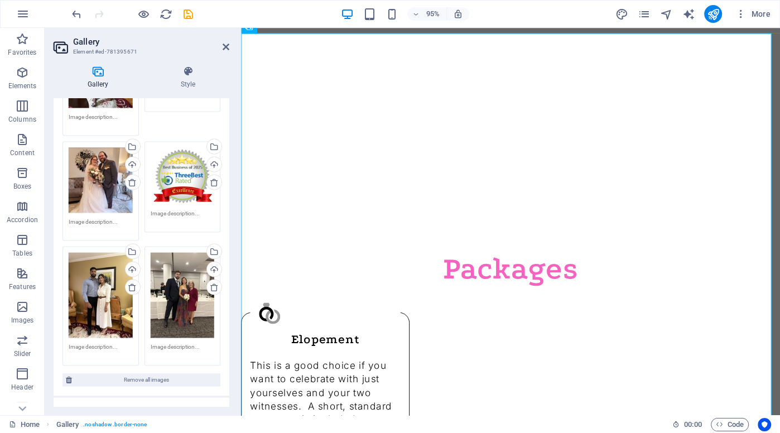
click at [185, 281] on div "Drag files here, click to choose files or select files from Files or our free s…" at bounding box center [183, 295] width 64 height 85
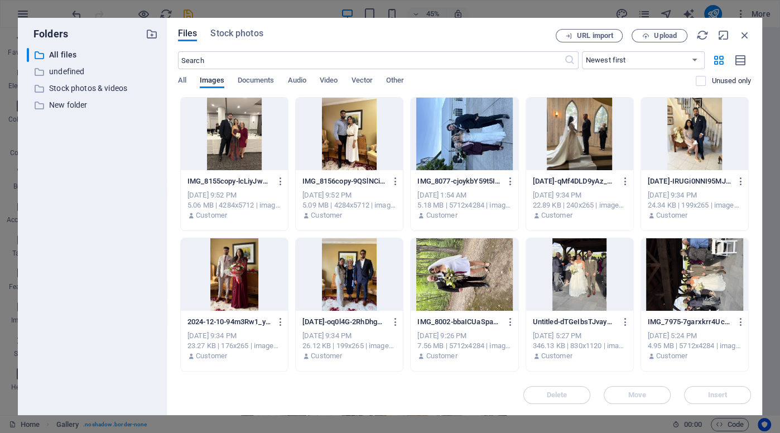
click at [185, 281] on div at bounding box center [234, 274] width 107 height 73
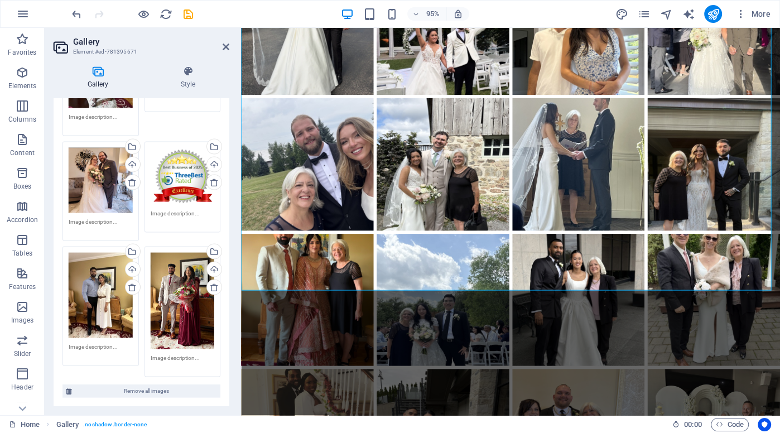
scroll to position [1745, 0]
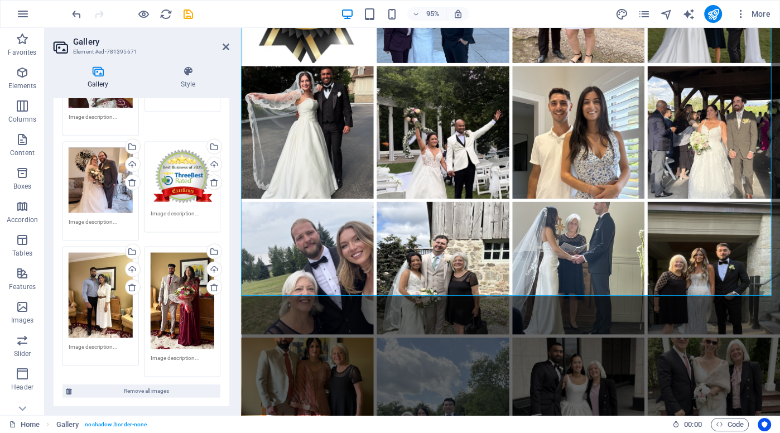
drag, startPoint x: 231, startPoint y: 357, endPoint x: 227, endPoint y: 329, distance: 28.7
click at [227, 325] on div "Gallery Style Image Drag files here, click to choose files or select files from…" at bounding box center [142, 236] width 194 height 358
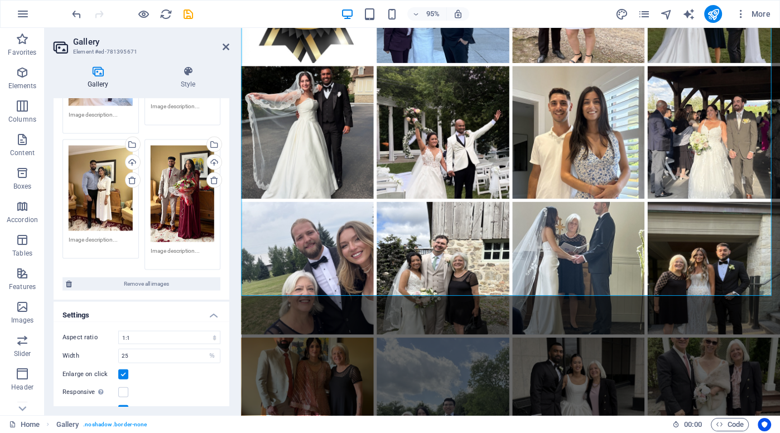
scroll to position [2013, 0]
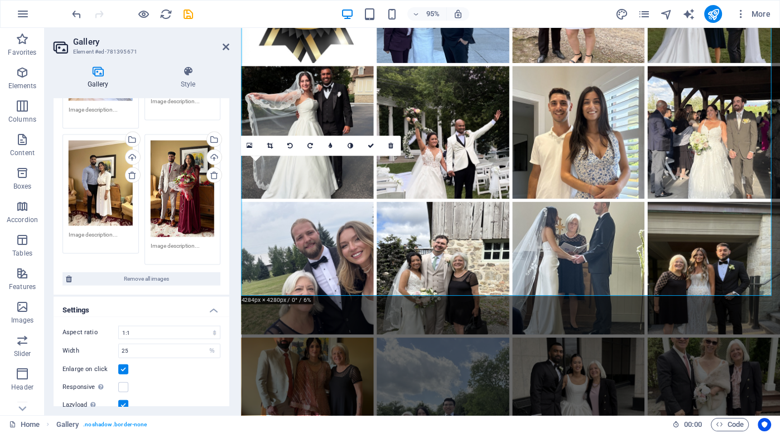
drag, startPoint x: 229, startPoint y: 375, endPoint x: 236, endPoint y: 143, distance: 232.3
click at [236, 143] on div "Gallery Style Image Drag files here, click to choose files or select files from…" at bounding box center [142, 236] width 194 height 358
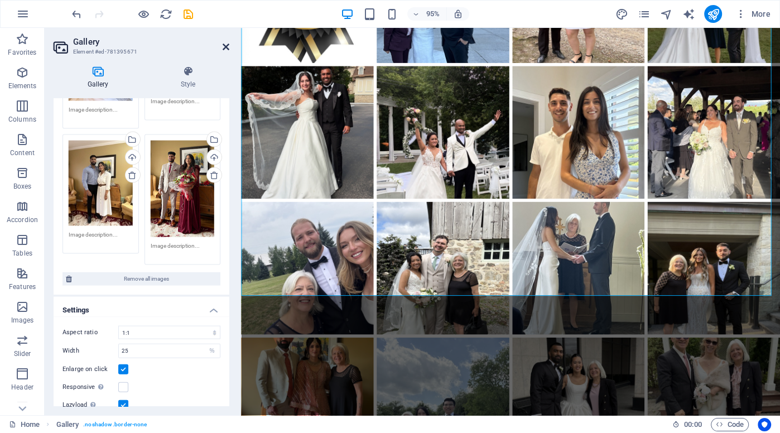
click at [226, 45] on icon at bounding box center [226, 46] width 7 height 9
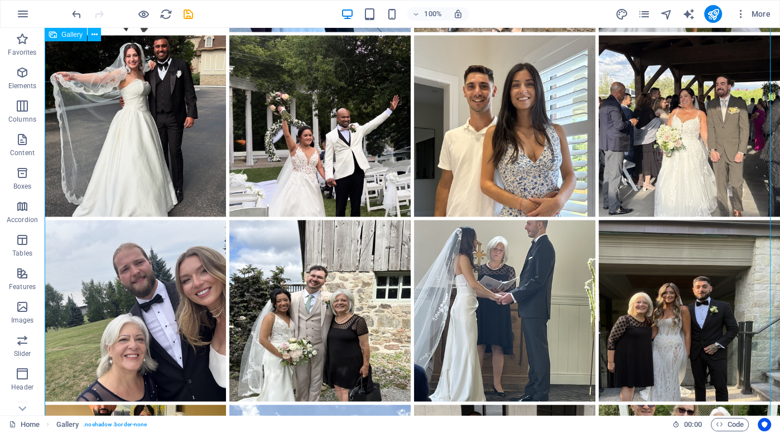
scroll to position [1964, 0]
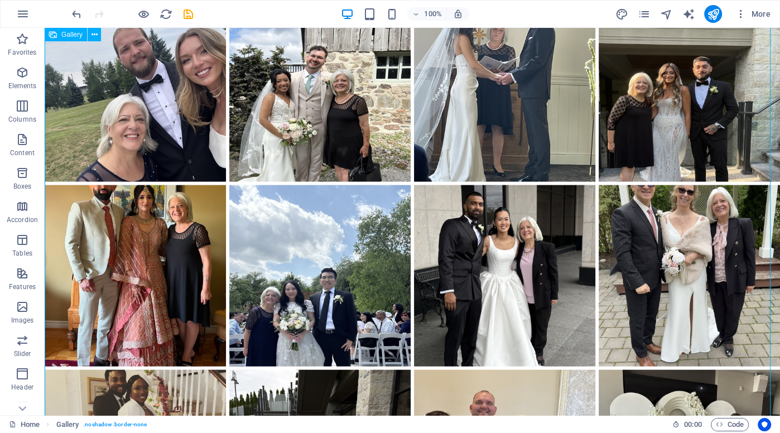
scroll to position [1745, 0]
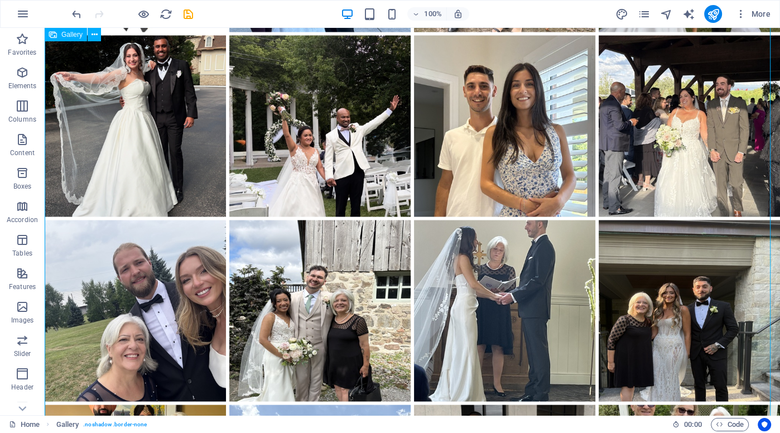
select select "4"
select select "%"
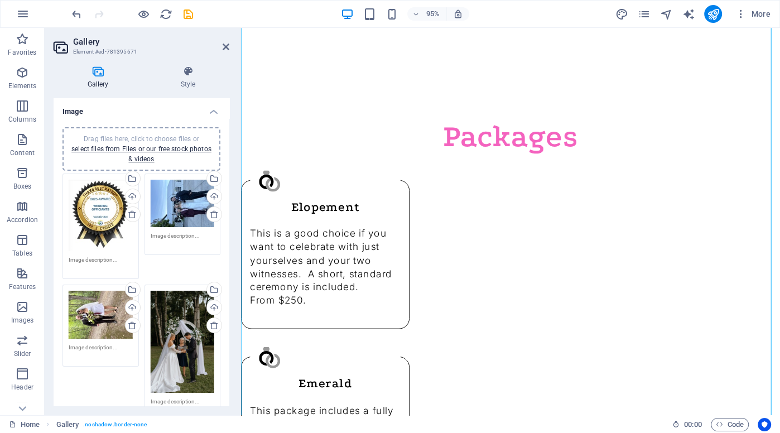
scroll to position [1817, 0]
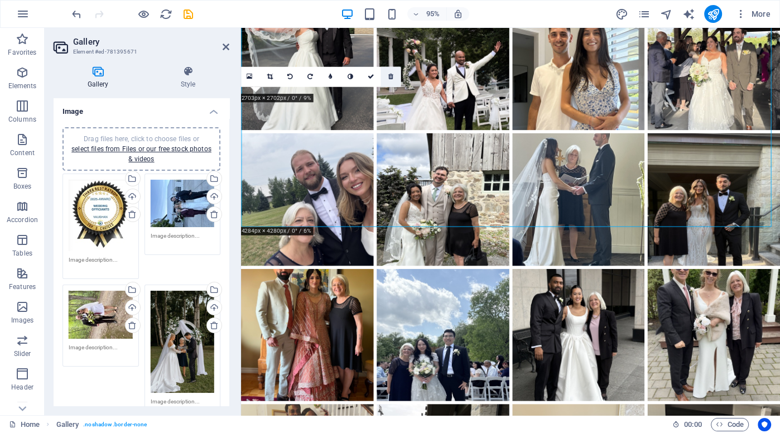
click at [389, 74] on icon at bounding box center [390, 77] width 5 height 6
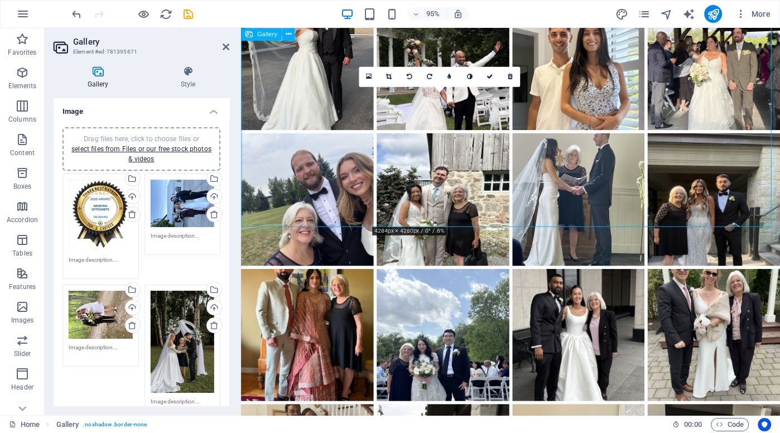
drag, startPoint x: 687, startPoint y: 180, endPoint x: 473, endPoint y: 157, distance: 214.5
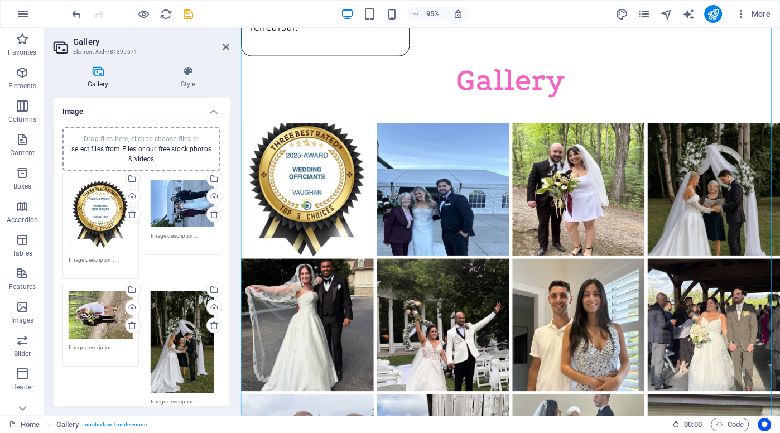
scroll to position [1554, 0]
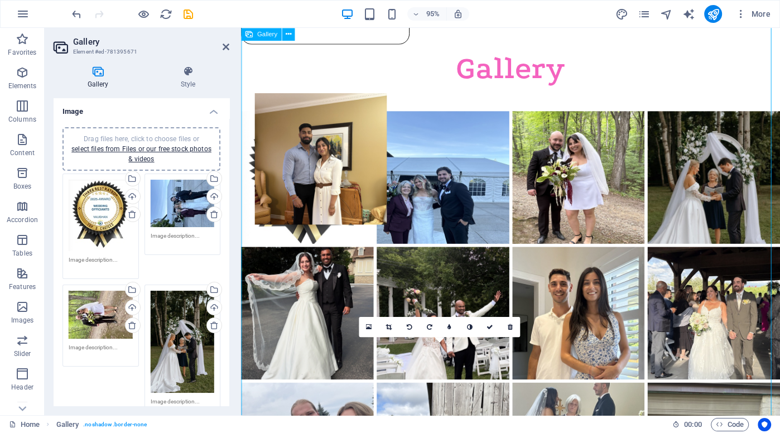
drag, startPoint x: 493, startPoint y: 409, endPoint x: 367, endPoint y: 143, distance: 293.9
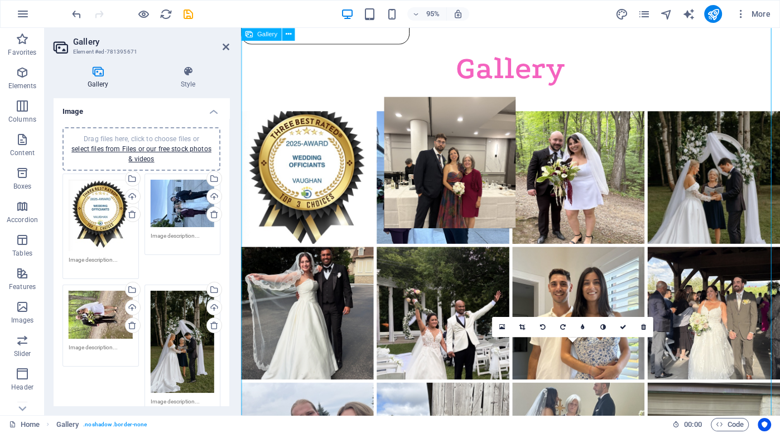
drag, startPoint x: 626, startPoint y: 395, endPoint x: 496, endPoint y: 135, distance: 291.1
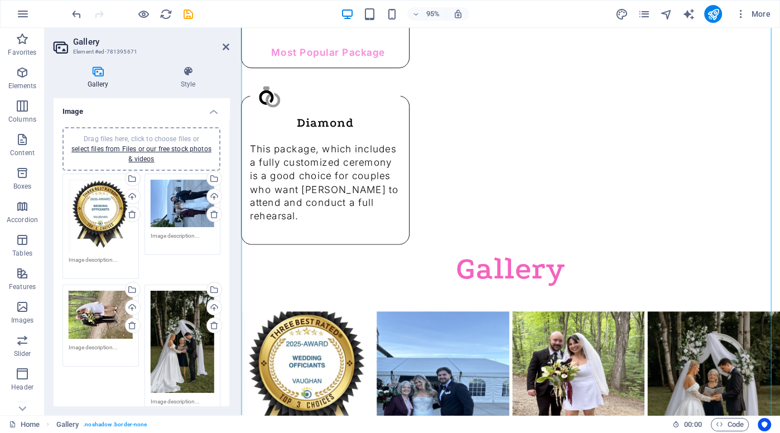
scroll to position [1335, 0]
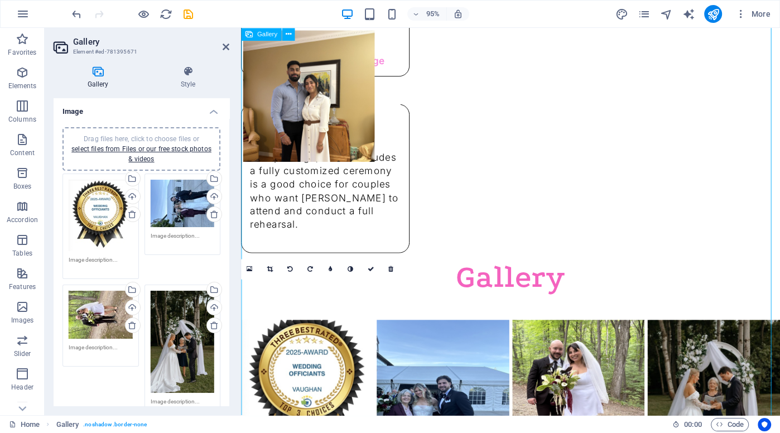
drag, startPoint x: 320, startPoint y: 363, endPoint x: 320, endPoint y: 81, distance: 281.9
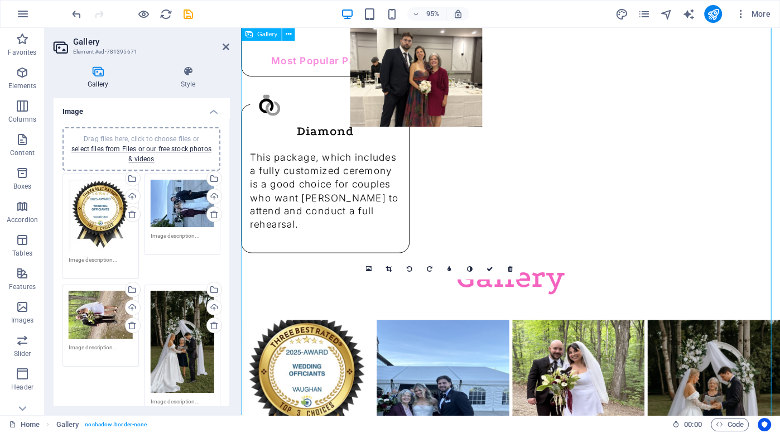
drag, startPoint x: 466, startPoint y: 403, endPoint x: 451, endPoint y: 97, distance: 306.2
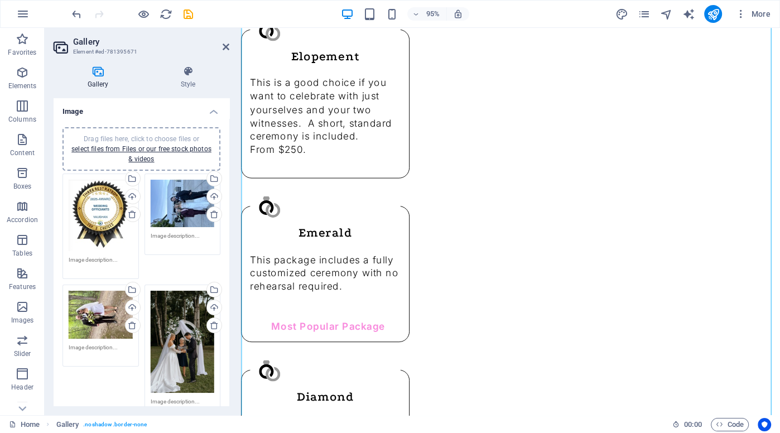
scroll to position [1028, 0]
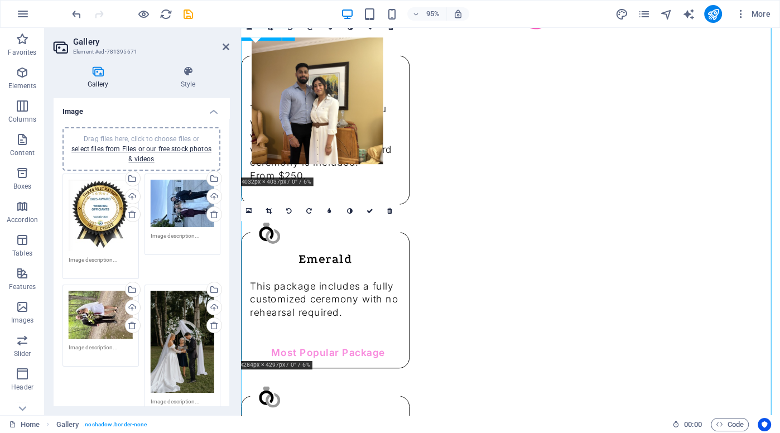
drag, startPoint x: 291, startPoint y: 366, endPoint x: 300, endPoint y: 72, distance: 294.3
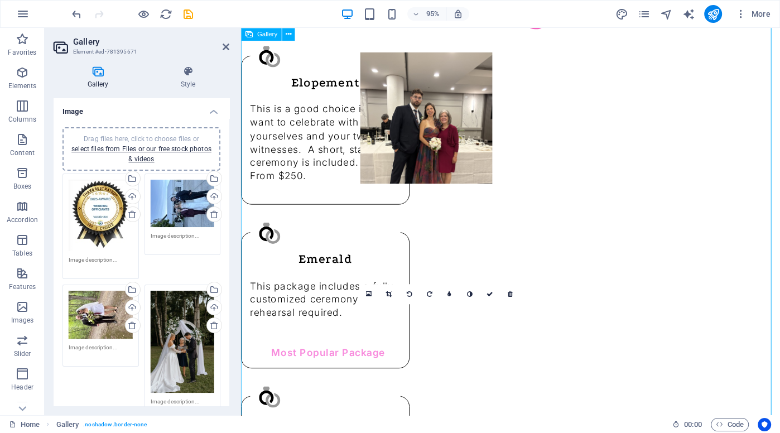
drag, startPoint x: 481, startPoint y: 392, endPoint x: 466, endPoint y: 119, distance: 273.9
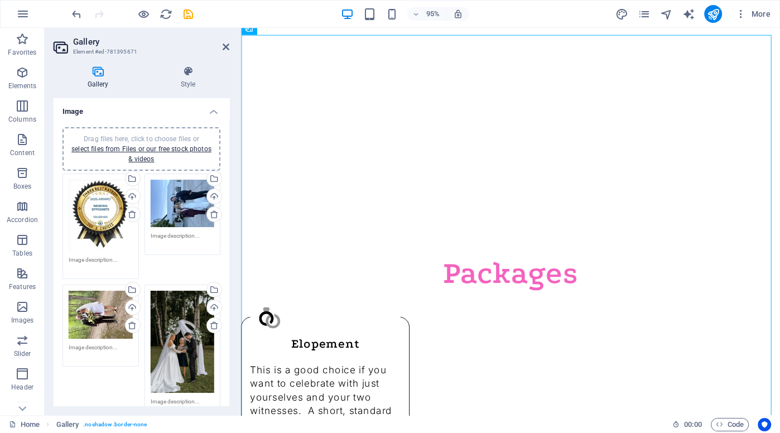
scroll to position [731, 0]
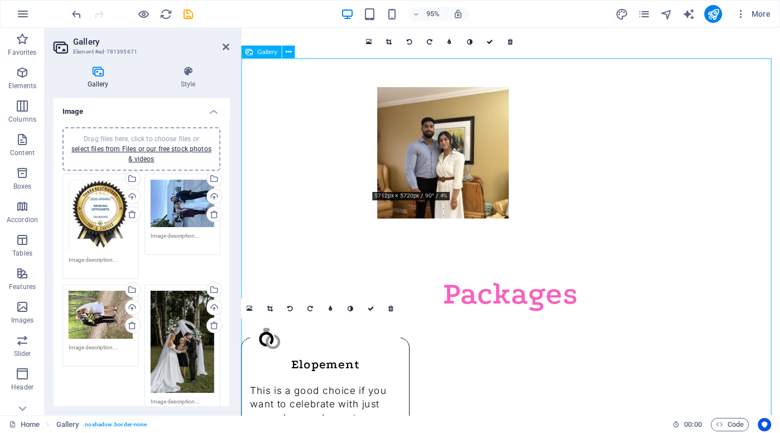
drag, startPoint x: 313, startPoint y: 396, endPoint x: 455, endPoint y: 134, distance: 297.7
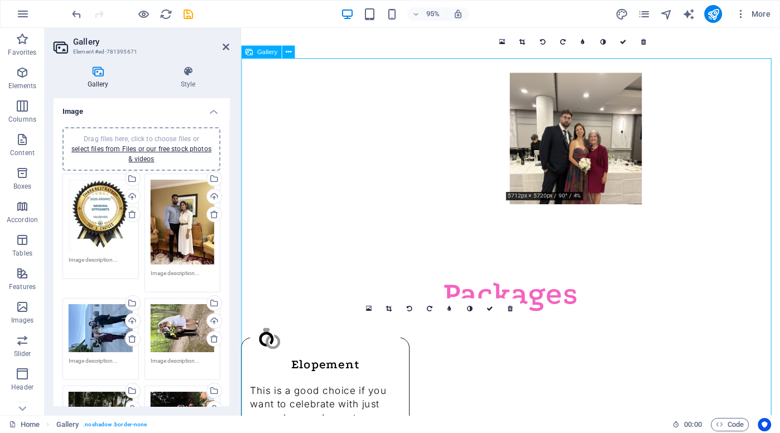
drag, startPoint x: 452, startPoint y: 393, endPoint x: 594, endPoint y: 124, distance: 304.6
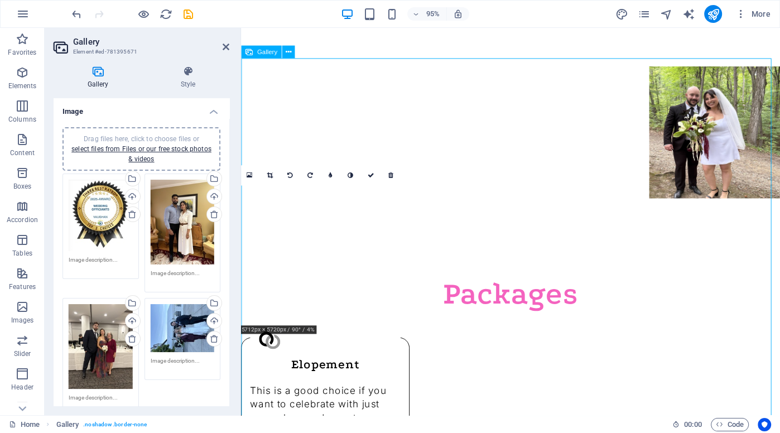
drag, startPoint x: 335, startPoint y: 262, endPoint x: 764, endPoint y: 127, distance: 450.0
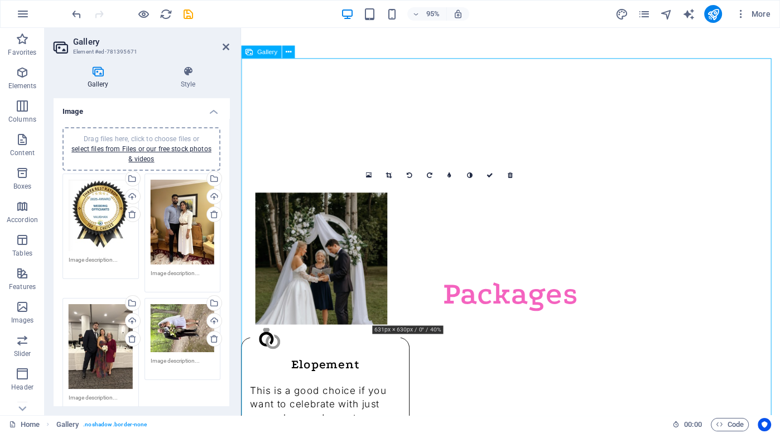
drag, startPoint x: 454, startPoint y: 262, endPoint x: 319, endPoint y: 260, distance: 135.1
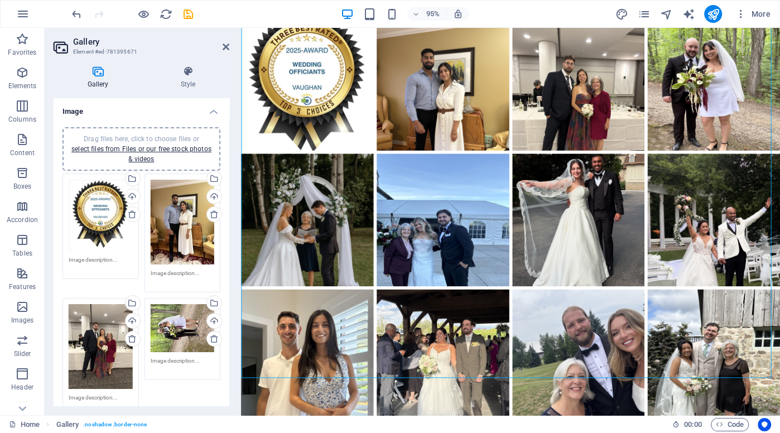
scroll to position [1658, 0]
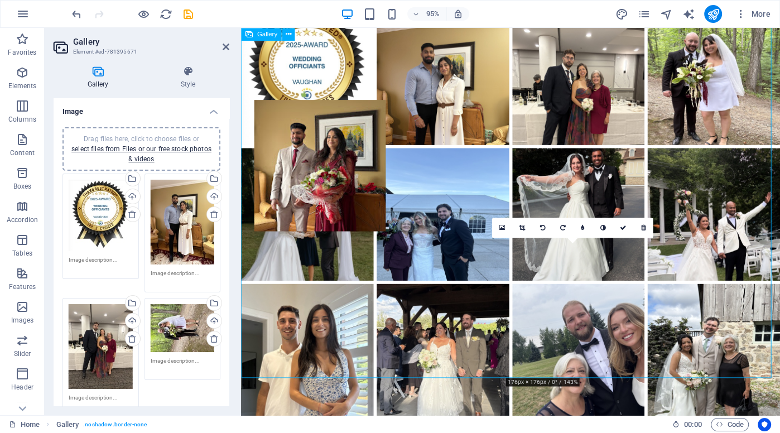
drag, startPoint x: 610, startPoint y: 322, endPoint x: 334, endPoint y: 174, distance: 312.9
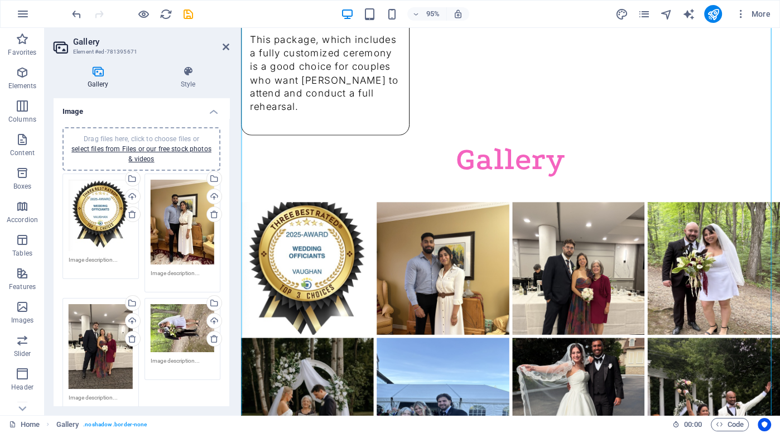
scroll to position [1462, 0]
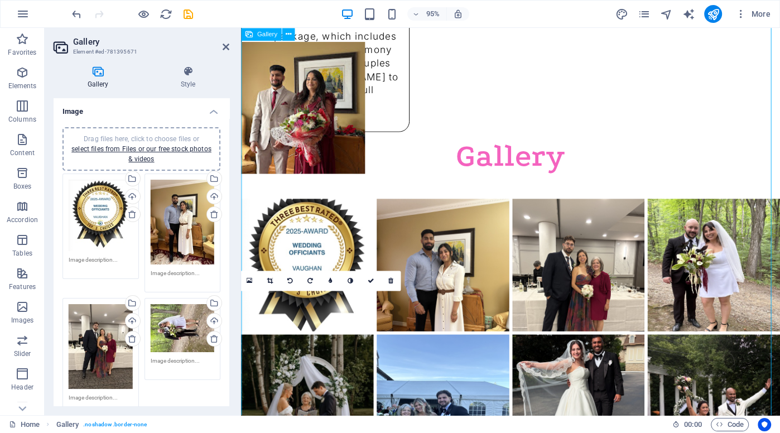
drag, startPoint x: 328, startPoint y: 393, endPoint x: 320, endPoint y: 118, distance: 274.7
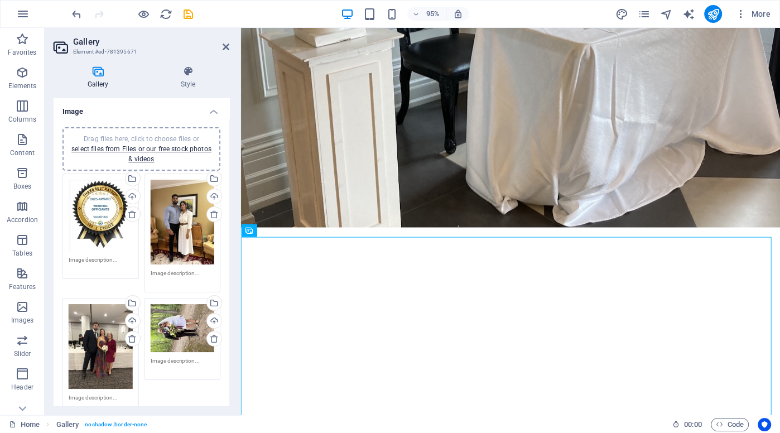
scroll to position [516, 0]
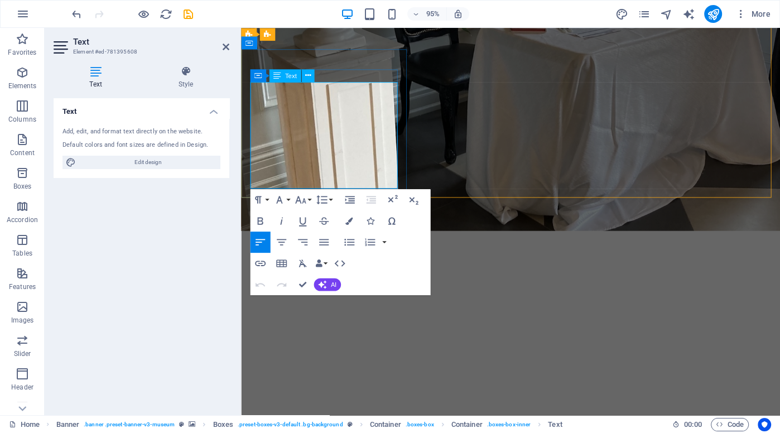
drag, startPoint x: 277, startPoint y: 104, endPoint x: 396, endPoint y: 100, distance: 119.5
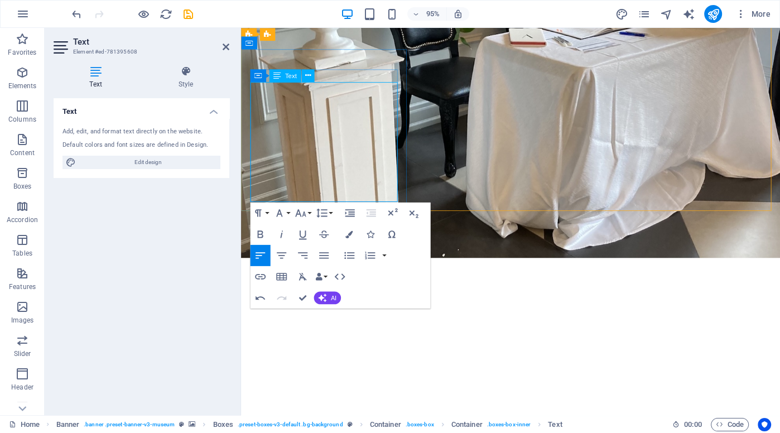
drag, startPoint x: 290, startPoint y: 133, endPoint x: 376, endPoint y: 133, distance: 86.5
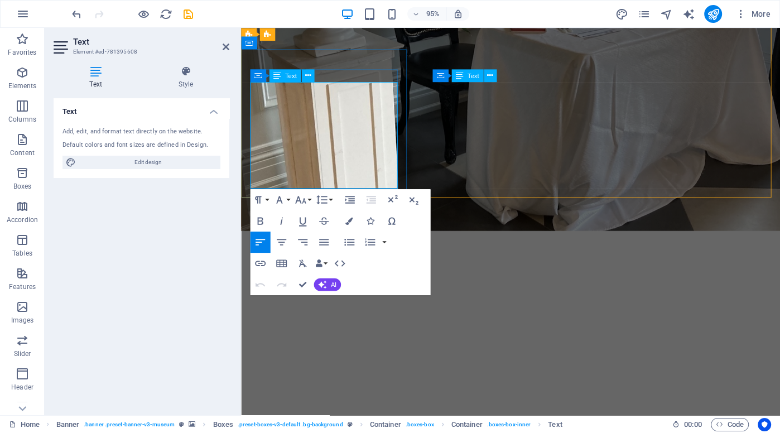
drag, startPoint x: 254, startPoint y: 106, endPoint x: 380, endPoint y: 173, distance: 142.3
copy div "his package is for those who want to get married simply with just your two witn…"
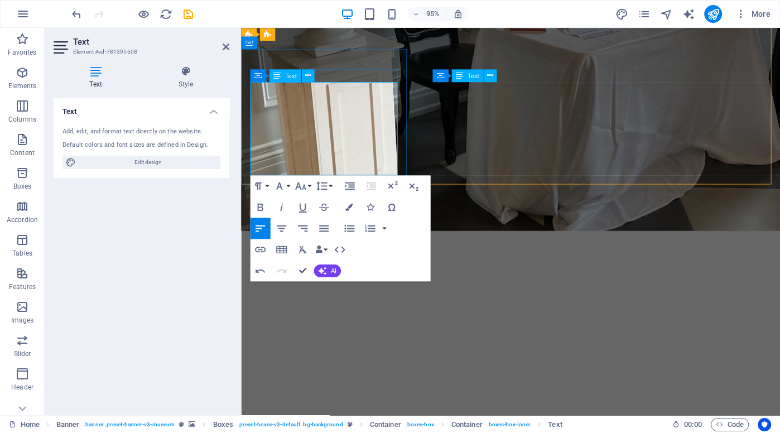
drag, startPoint x: 296, startPoint y: 121, endPoint x: 394, endPoint y: 169, distance: 108.8
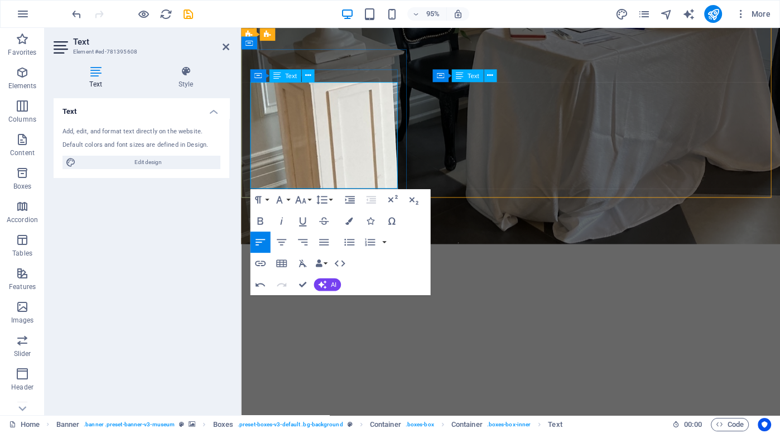
drag, startPoint x: 336, startPoint y: 104, endPoint x: 395, endPoint y: 180, distance: 95.8
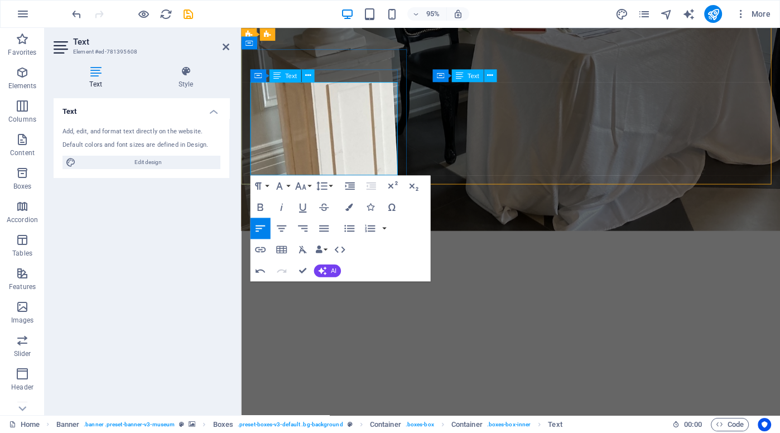
drag, startPoint x: 388, startPoint y: 162, endPoint x: 663, endPoint y: 205, distance: 277.3
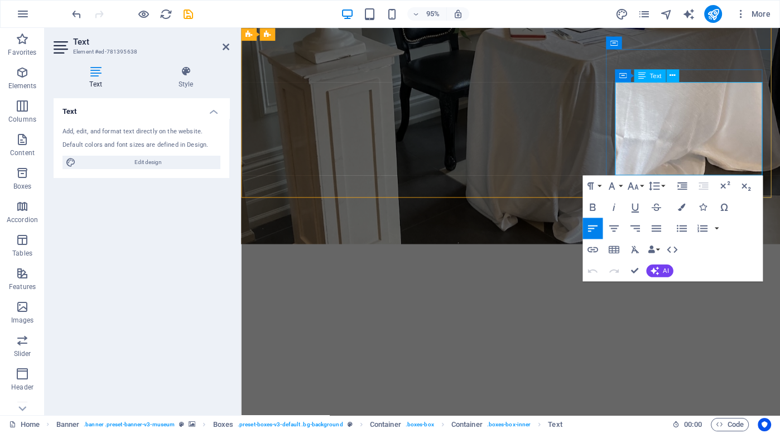
drag, startPoint x: 649, startPoint y: 135, endPoint x: 721, endPoint y: 135, distance: 72.6
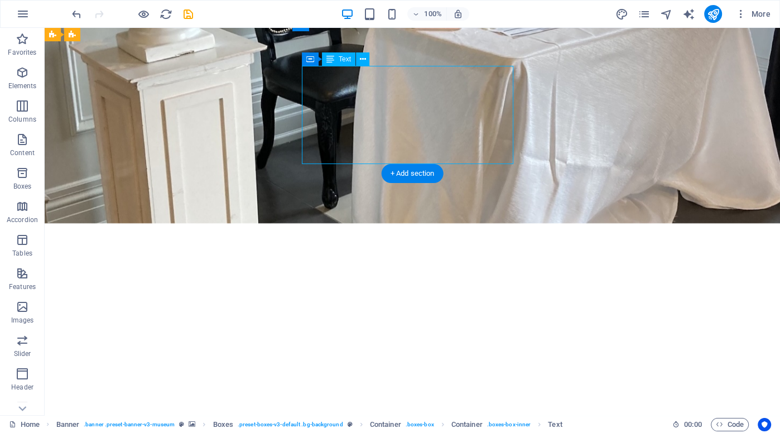
drag, startPoint x: 372, startPoint y: 129, endPoint x: 383, endPoint y: 134, distance: 12.0
drag, startPoint x: 406, startPoint y: 116, endPoint x: 385, endPoint y: 115, distance: 21.2
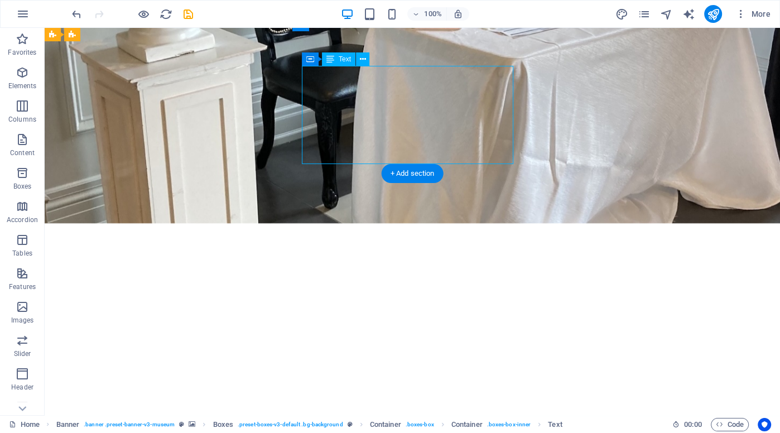
drag, startPoint x: 410, startPoint y: 116, endPoint x: 420, endPoint y: 112, distance: 10.8
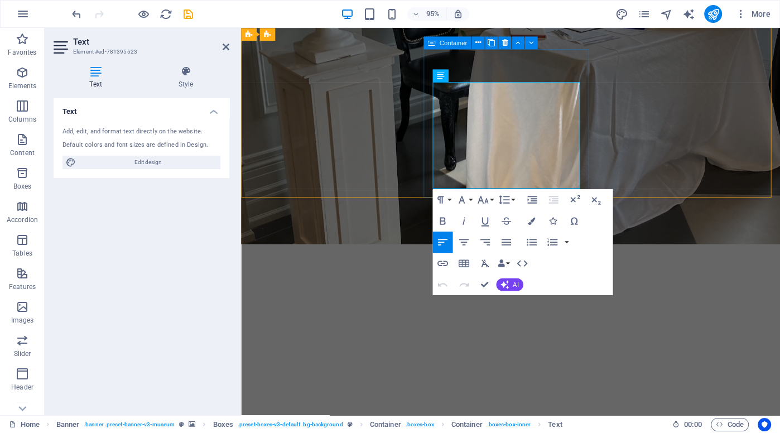
drag, startPoint x: 500, startPoint y: 147, endPoint x: 442, endPoint y: 108, distance: 70.0
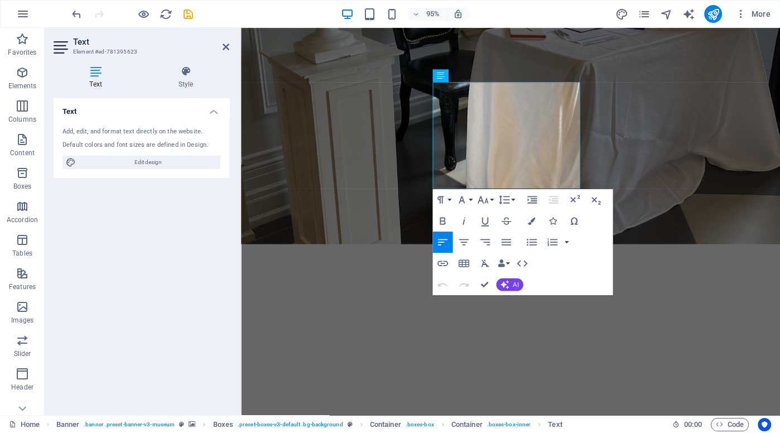
copy span "This package is for couples who want a fully customized ceremony with no rehear…"
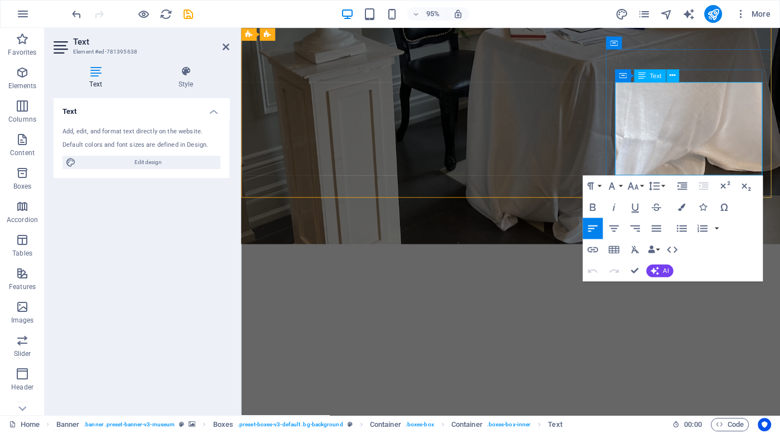
drag, startPoint x: 638, startPoint y: 106, endPoint x: 703, endPoint y: 143, distance: 74.5
drag, startPoint x: 733, startPoint y: 169, endPoint x: 634, endPoint y: 100, distance: 120.5
copy span "This package, which includes a fully customized ceremony is for couples who wan…"
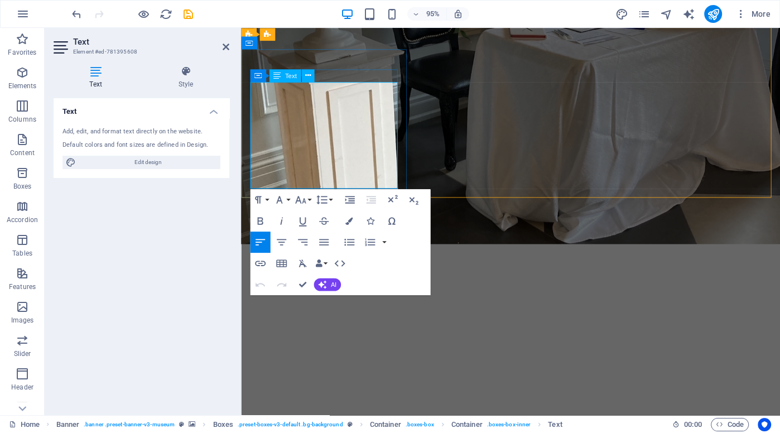
drag, startPoint x: 253, startPoint y: 106, endPoint x: 330, endPoint y: 175, distance: 102.8
drag, startPoint x: 380, startPoint y: 172, endPoint x: 252, endPoint y: 104, distance: 145.3
click at [275, 75] on icon at bounding box center [277, 75] width 7 height 13
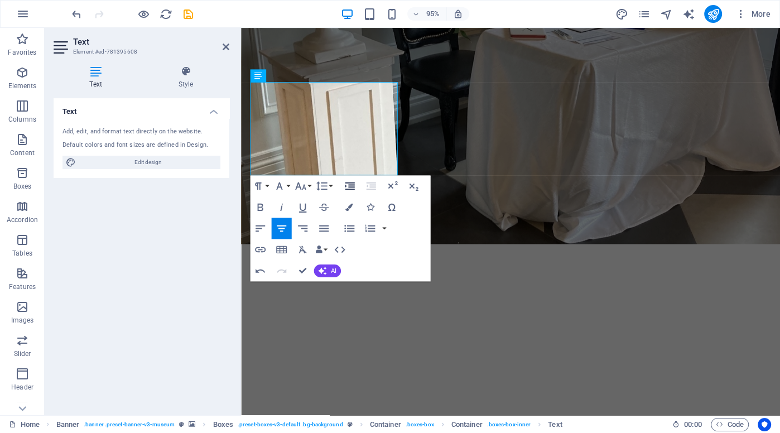
click at [352, 186] on icon "button" at bounding box center [349, 185] width 13 height 13
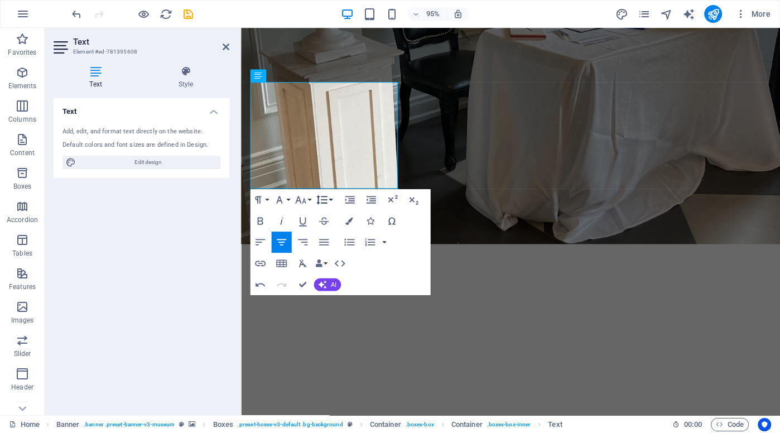
click at [326, 199] on icon "button" at bounding box center [321, 199] width 11 height 9
click at [372, 198] on icon "button" at bounding box center [370, 199] width 9 height 7
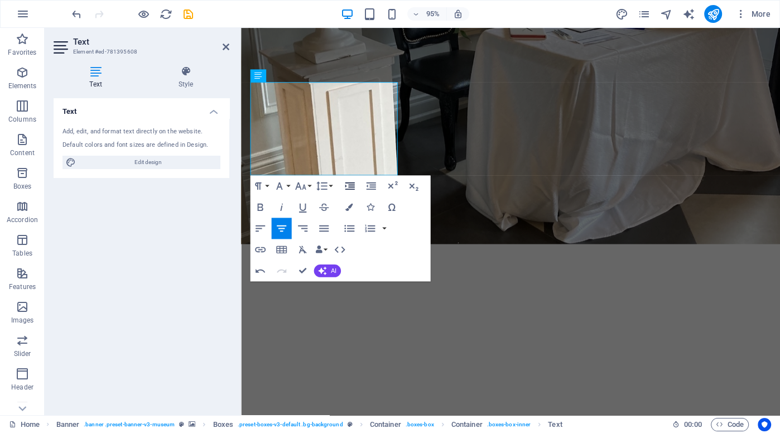
click at [352, 184] on icon "button" at bounding box center [349, 185] width 13 height 13
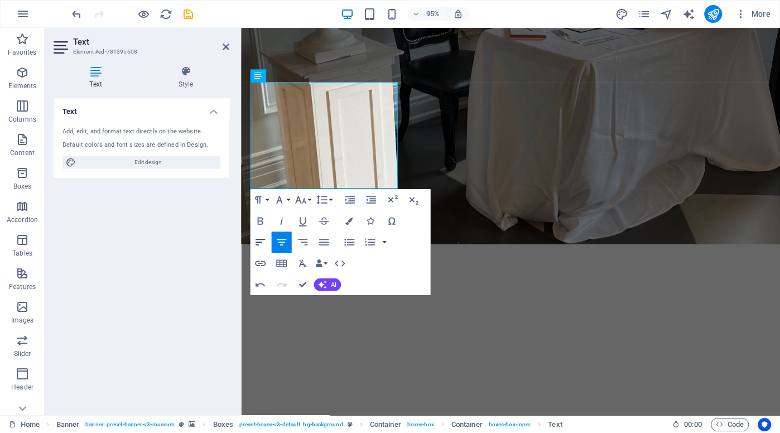
click at [258, 242] on icon "button" at bounding box center [259, 242] width 13 height 13
click at [255, 236] on icon "button" at bounding box center [259, 242] width 13 height 13
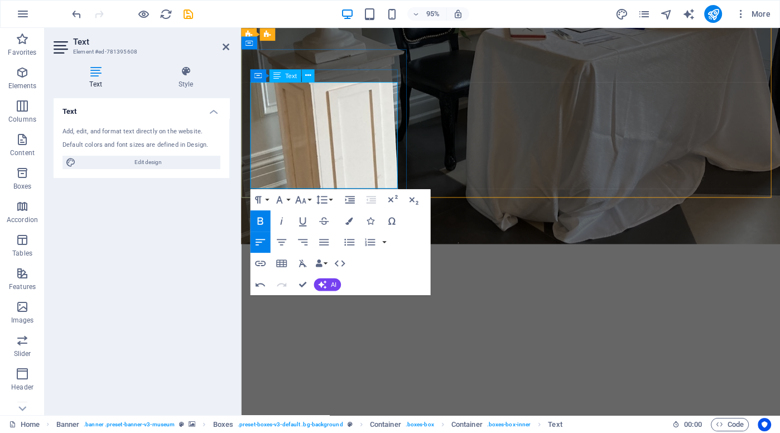
drag, startPoint x: 327, startPoint y: 164, endPoint x: 261, endPoint y: 93, distance: 96.8
click at [256, 239] on icon "button" at bounding box center [259, 242] width 9 height 6
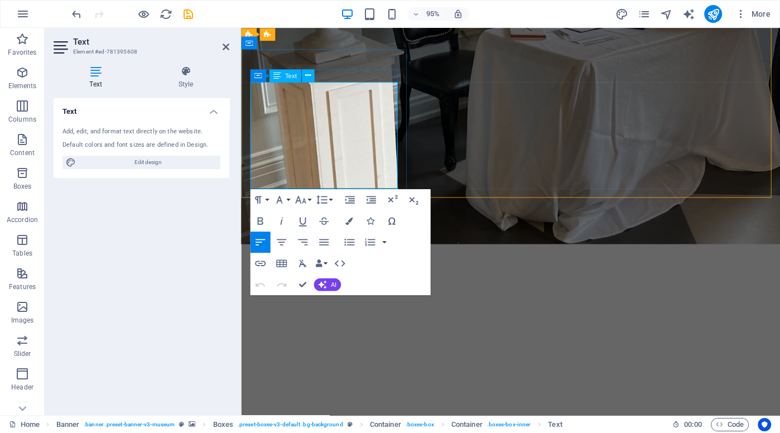
drag, startPoint x: 334, startPoint y: 173, endPoint x: 273, endPoint y: 173, distance: 60.8
click at [257, 219] on icon "button" at bounding box center [259, 220] width 13 height 13
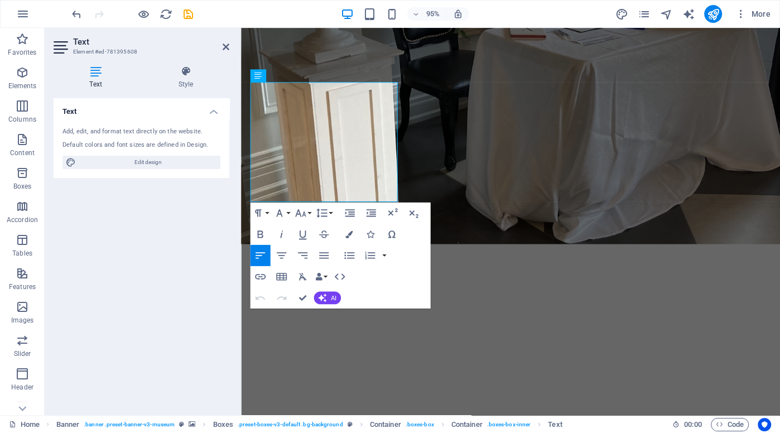
click at [163, 100] on h4 "Text" at bounding box center [142, 108] width 176 height 20
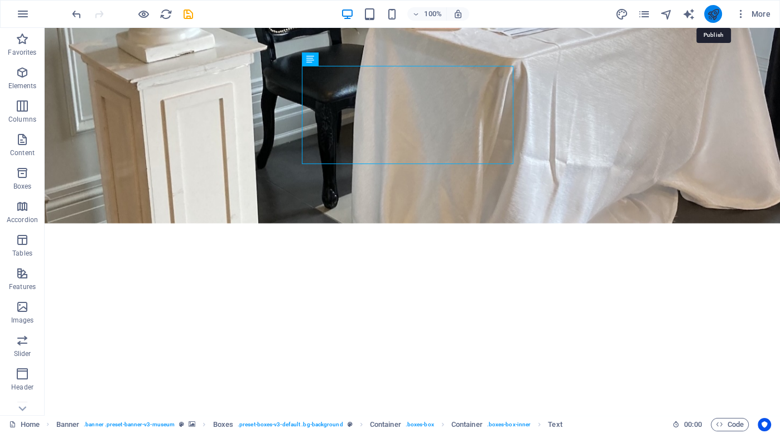
click at [713, 14] on icon "publish" at bounding box center [713, 14] width 13 height 13
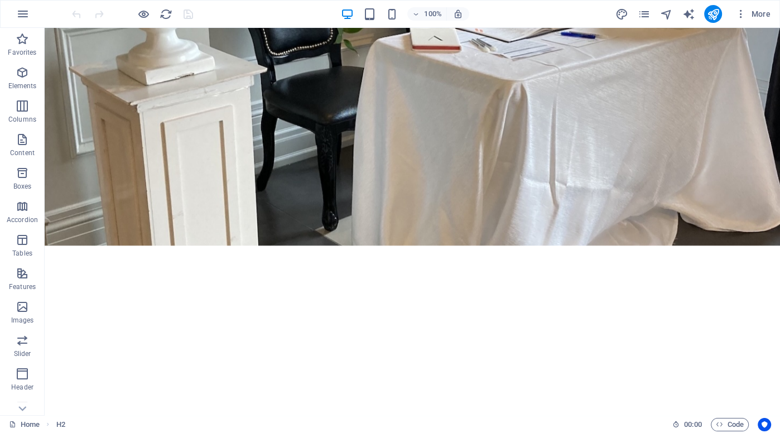
scroll to position [511, 0]
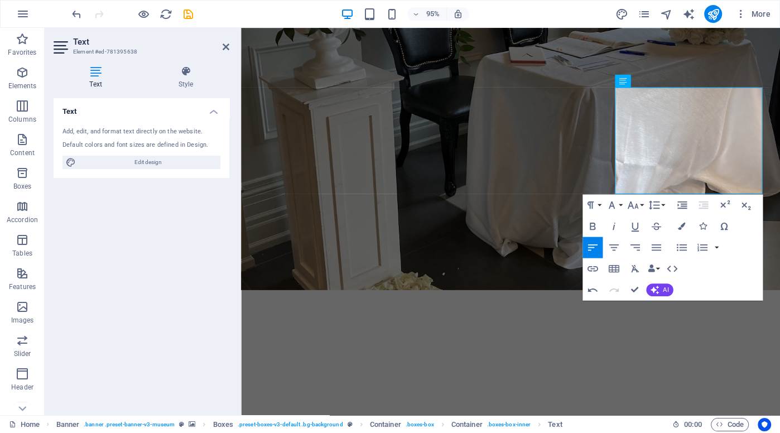
click at [177, 307] on div "Text Add, edit, and format text directly on the website. Default colors and fon…" at bounding box center [142, 252] width 176 height 308
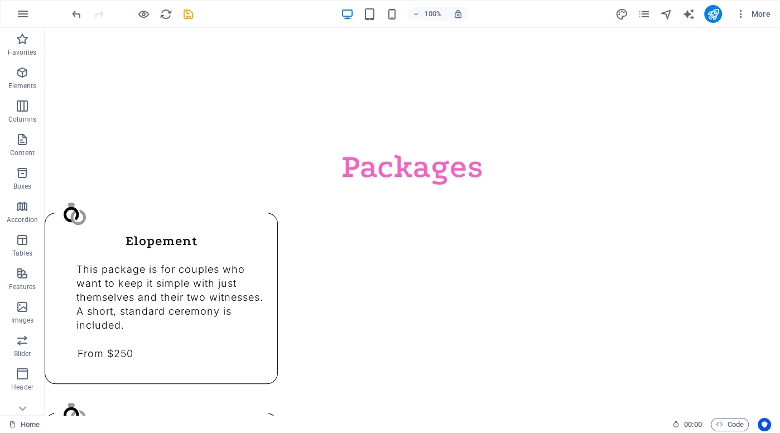
scroll to position [851, 0]
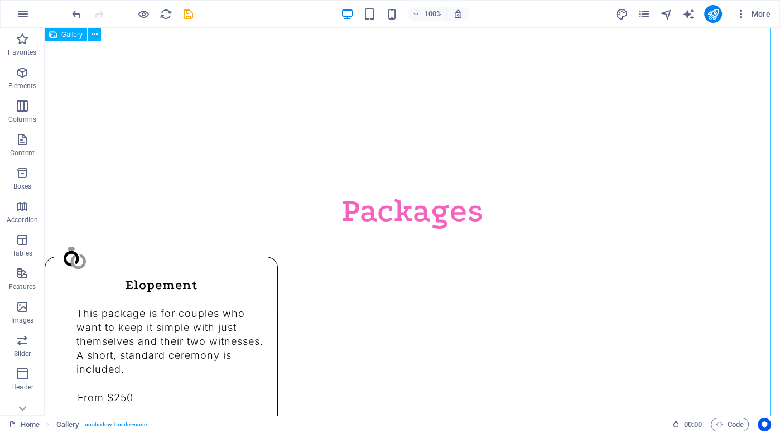
select select "4"
select select "%"
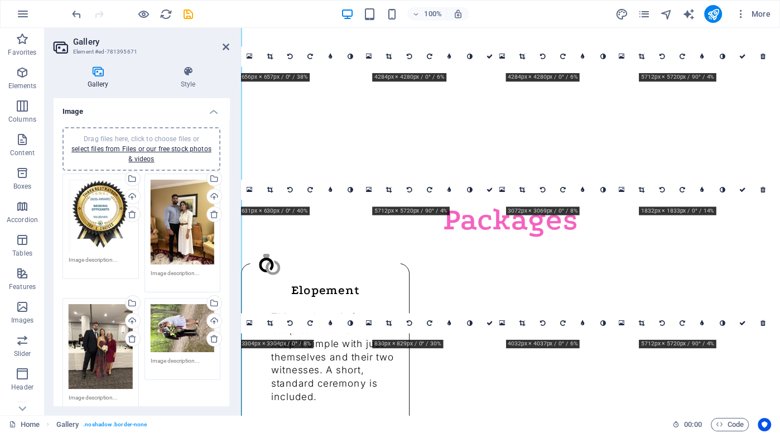
scroll to position [899, 0]
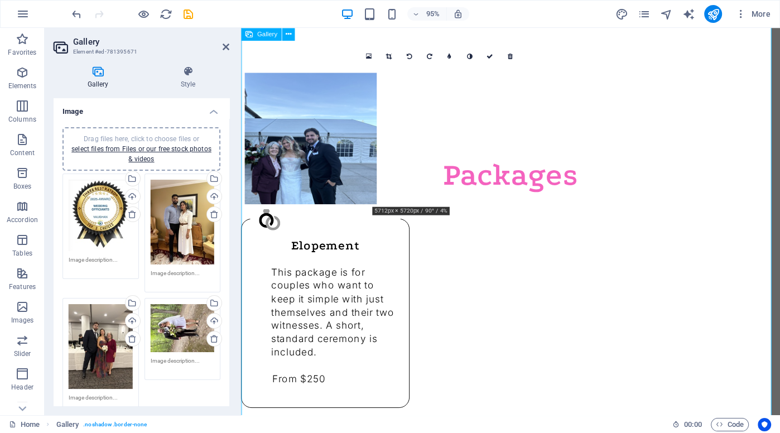
drag, startPoint x: 480, startPoint y: 141, endPoint x: 343, endPoint y: 140, distance: 136.8
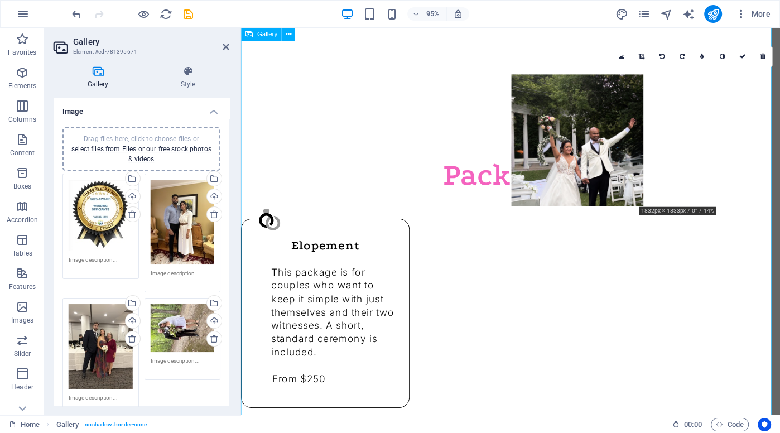
drag, startPoint x: 762, startPoint y: 156, endPoint x: 626, endPoint y: 156, distance: 136.2
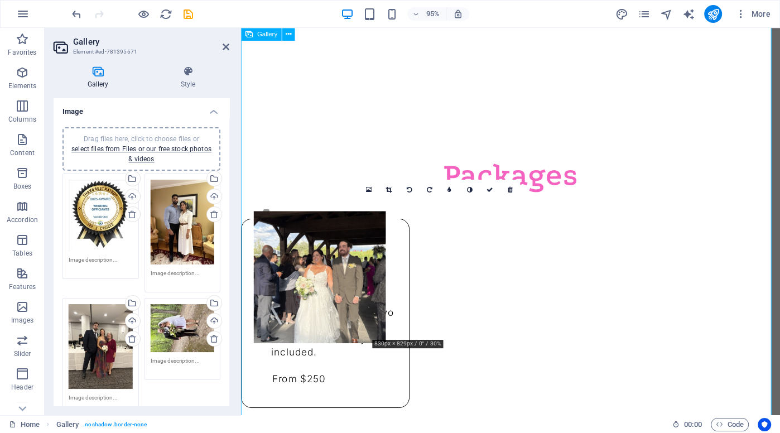
drag, startPoint x: 473, startPoint y: 282, endPoint x: 344, endPoint y: 286, distance: 129.0
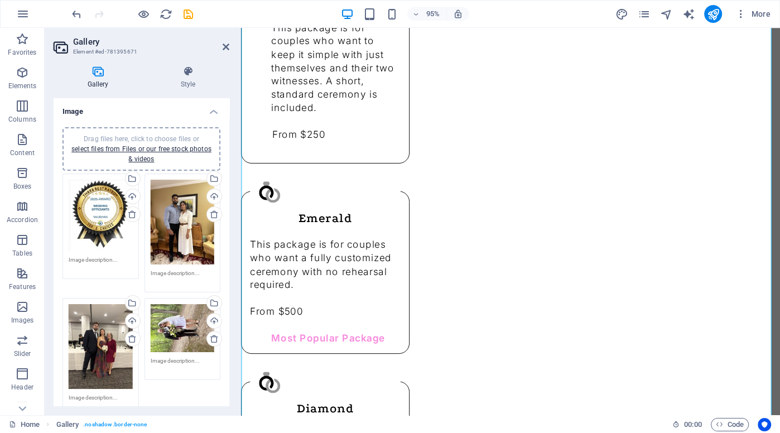
scroll to position [1202, 0]
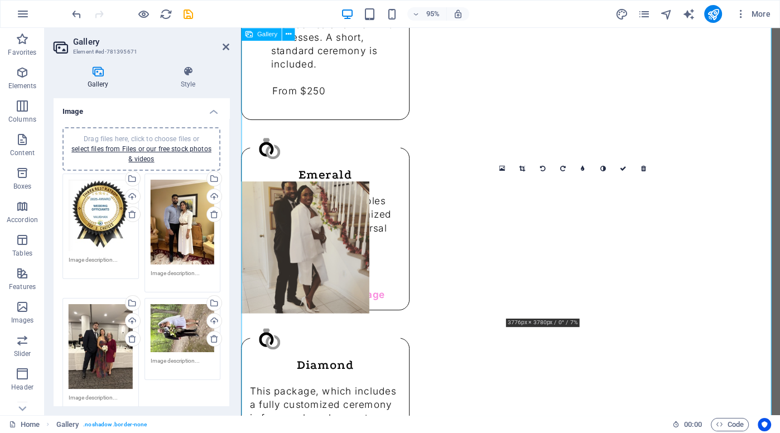
drag, startPoint x: 610, startPoint y: 254, endPoint x: 326, endPoint y: 249, distance: 283.6
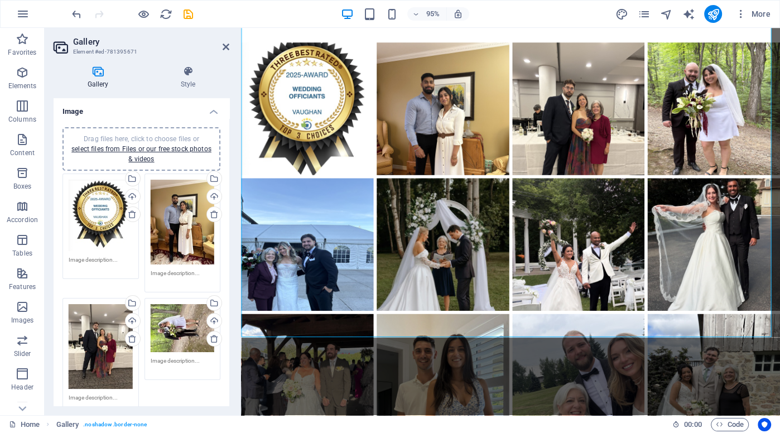
scroll to position [1743, 0]
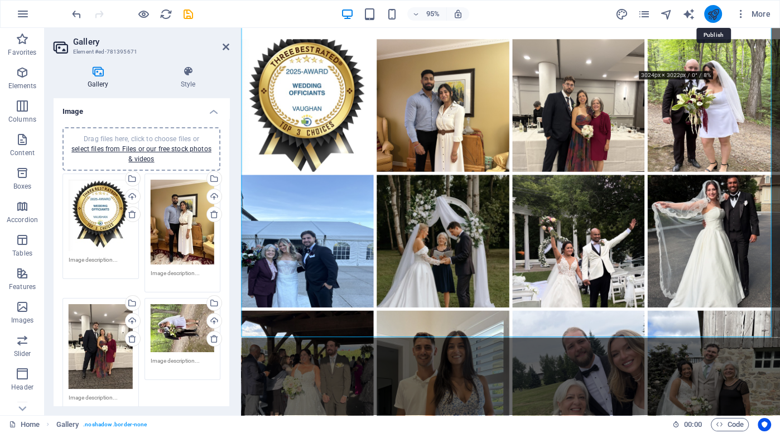
click at [712, 15] on icon "publish" at bounding box center [713, 14] width 13 height 13
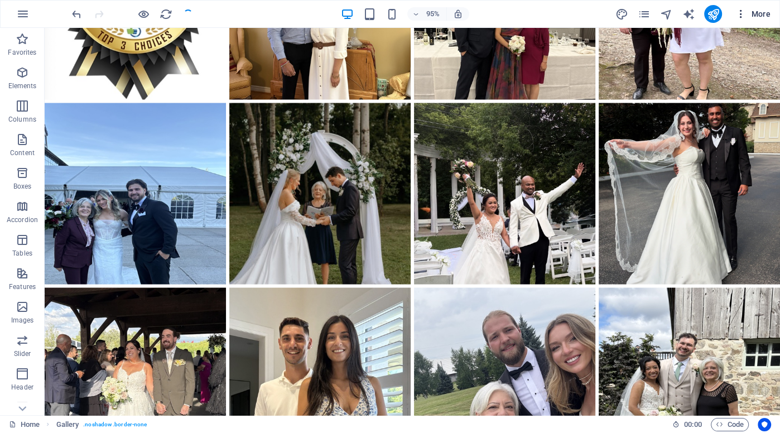
scroll to position [1948, 0]
